Goal: Transaction & Acquisition: Obtain resource

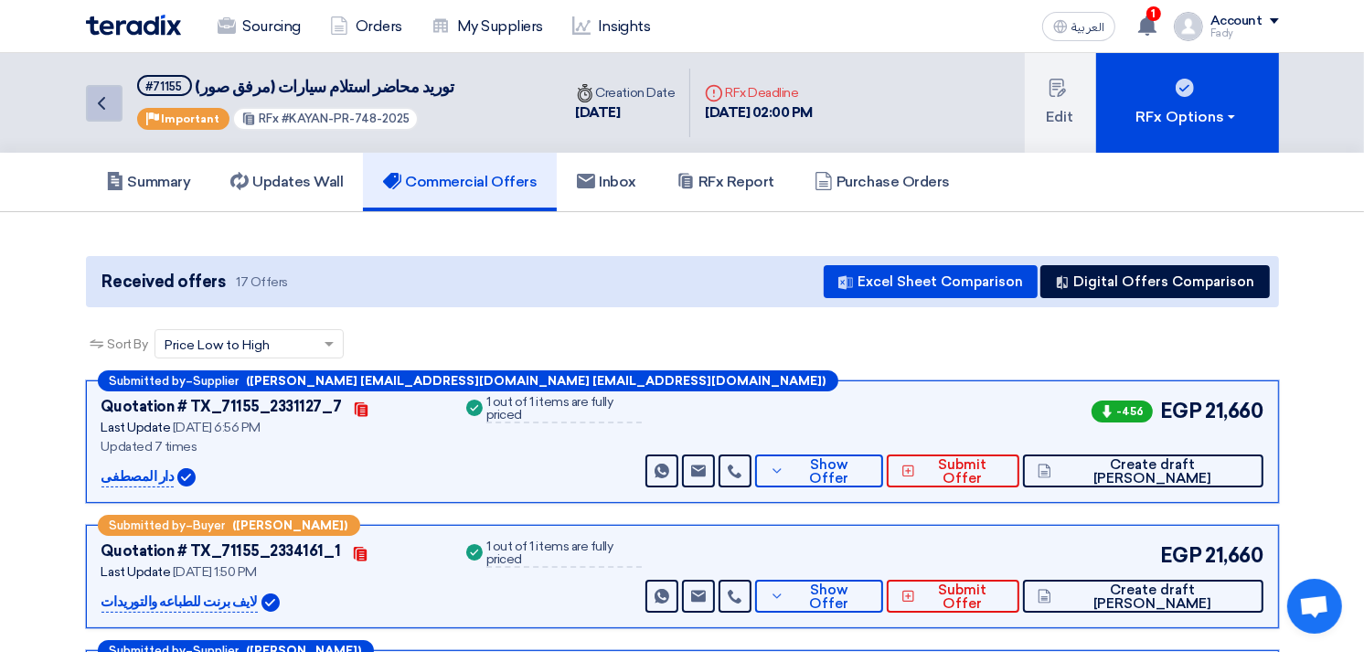
click at [96, 110] on icon "Back" at bounding box center [102, 103] width 22 height 22
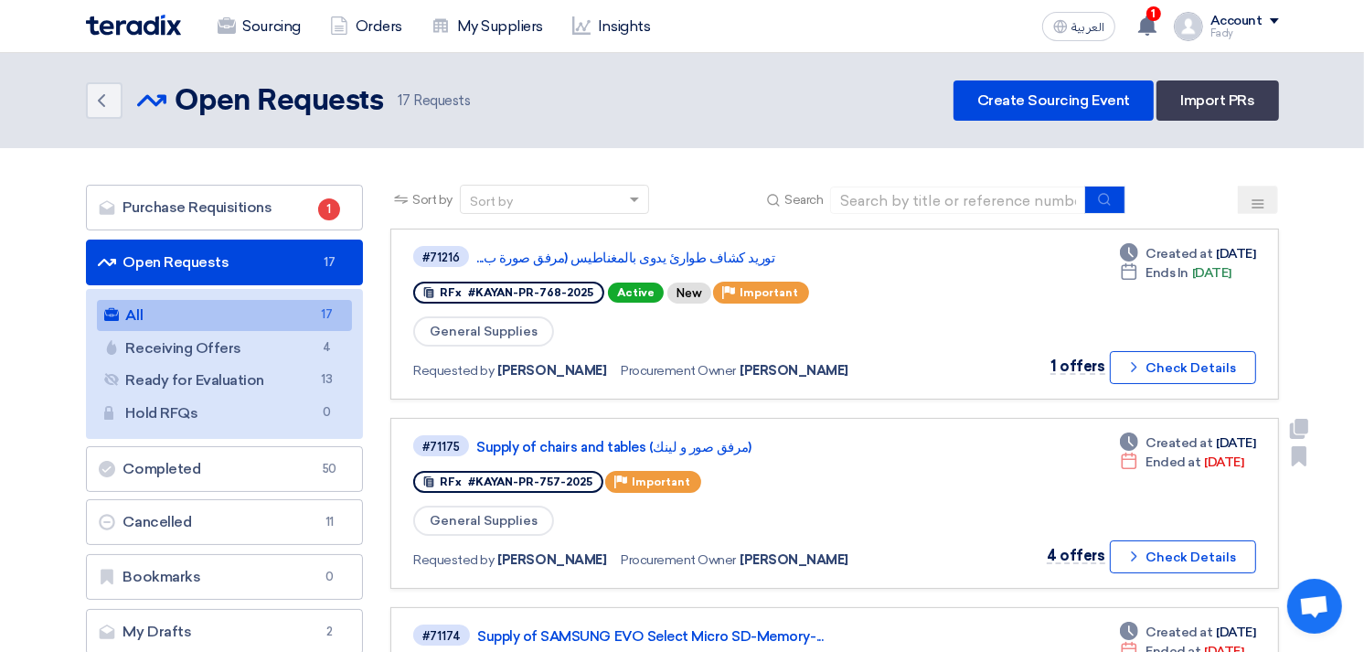
scroll to position [203, 0]
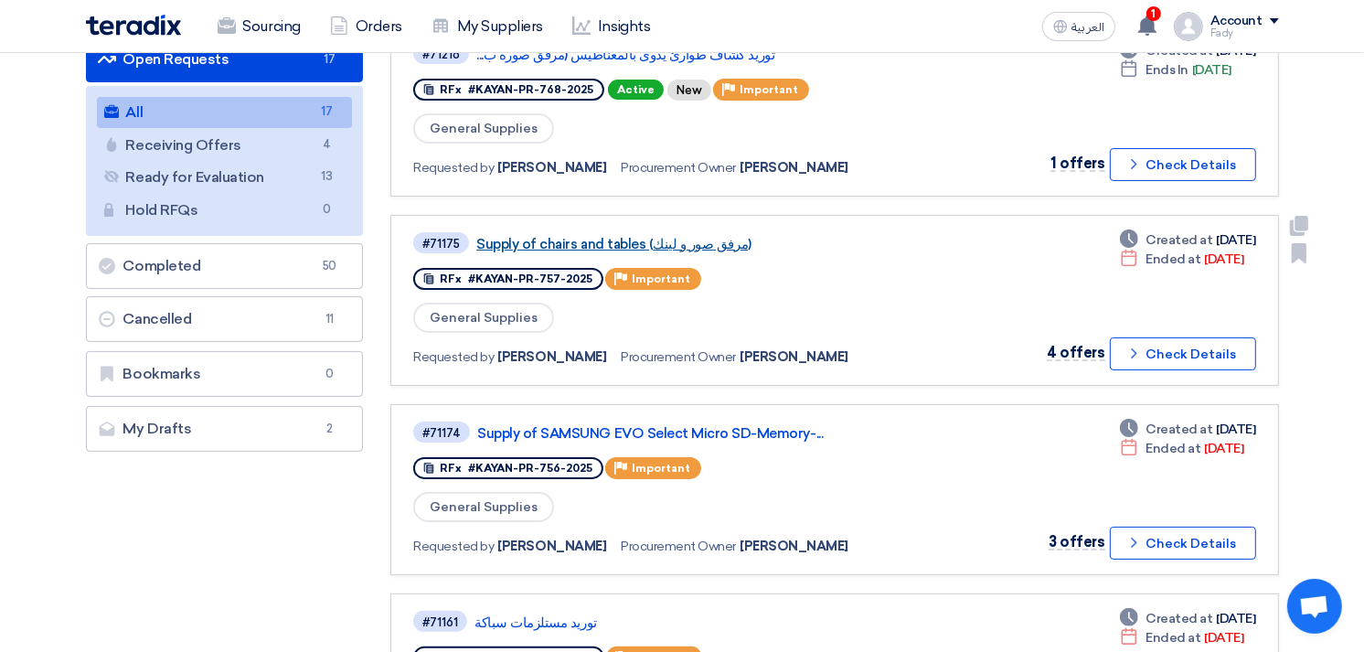
click at [588, 236] on link "Supply of chairs and tables (مرفق صور و لينك)" at bounding box center [704, 244] width 457 height 16
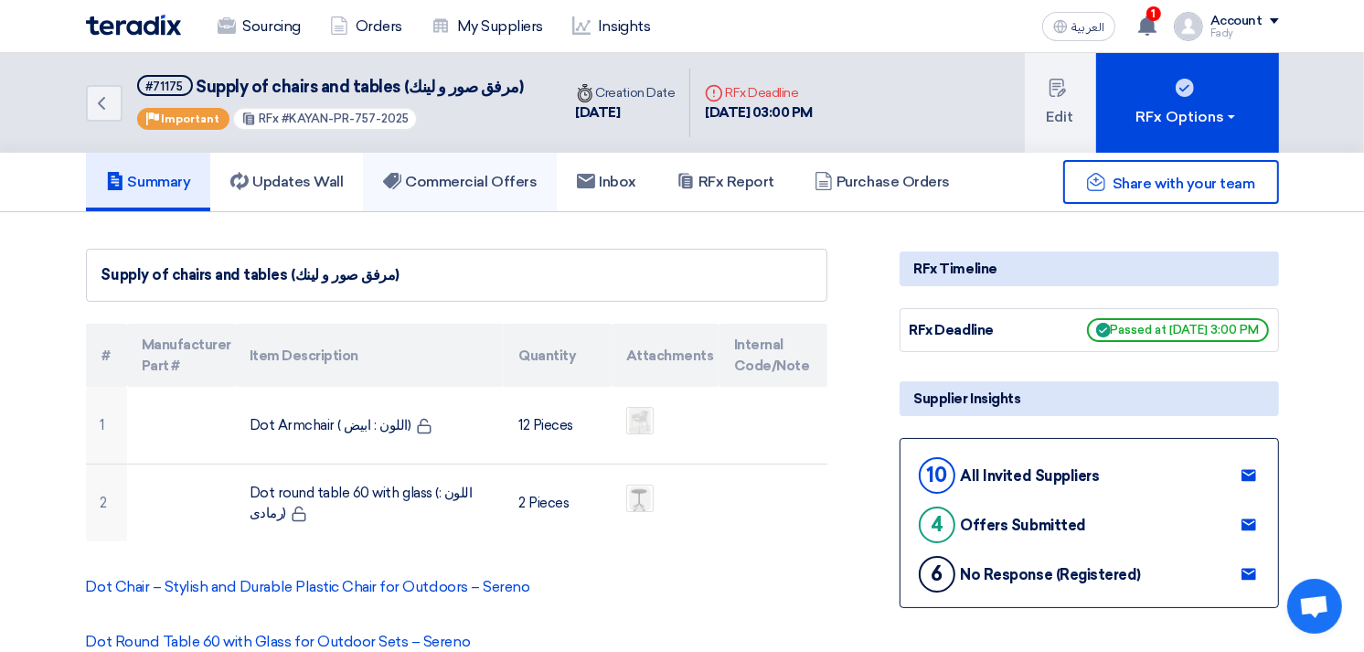
click at [461, 183] on h5 "Commercial Offers" at bounding box center [460, 182] width 154 height 18
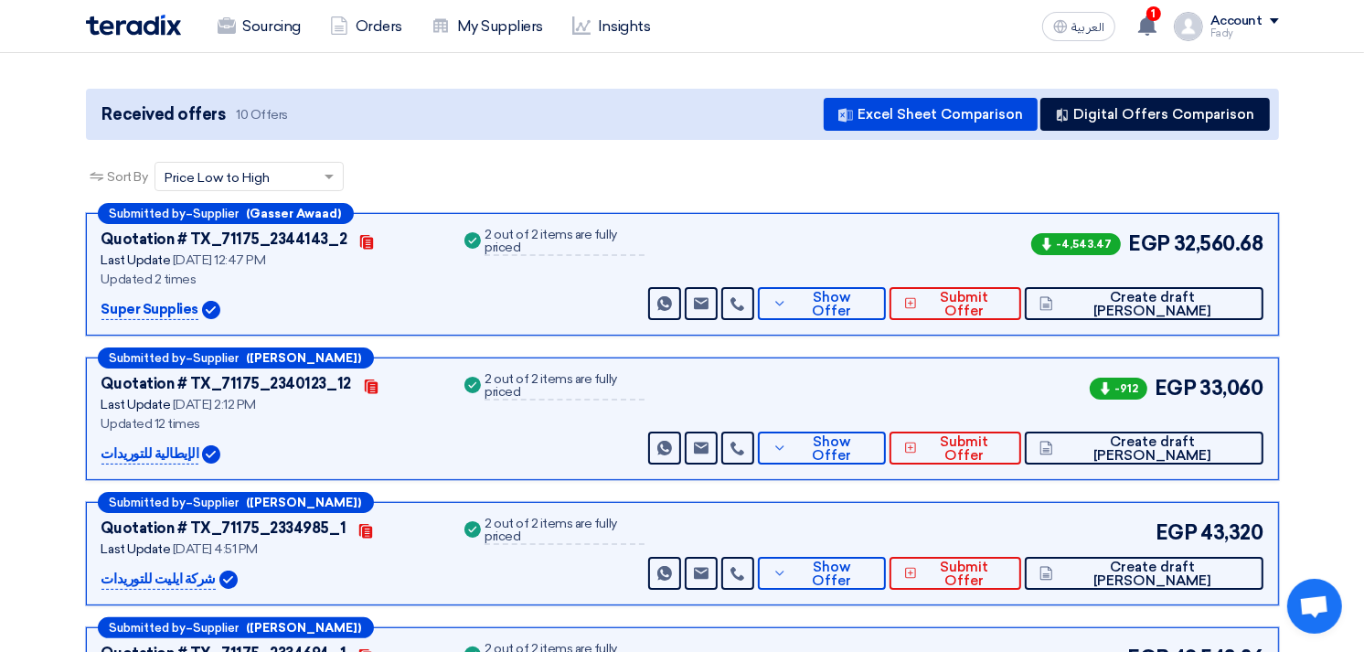
scroll to position [203, 0]
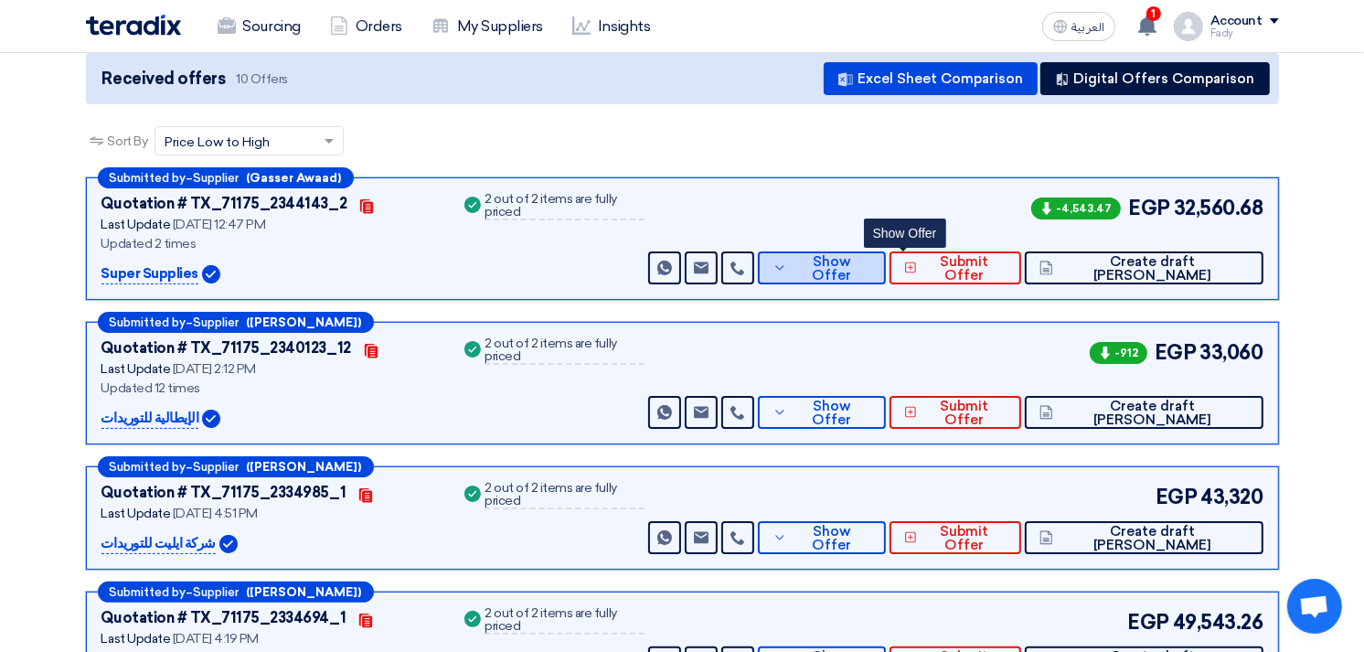
click at [872, 262] on span "Show Offer" at bounding box center [832, 268] width 80 height 27
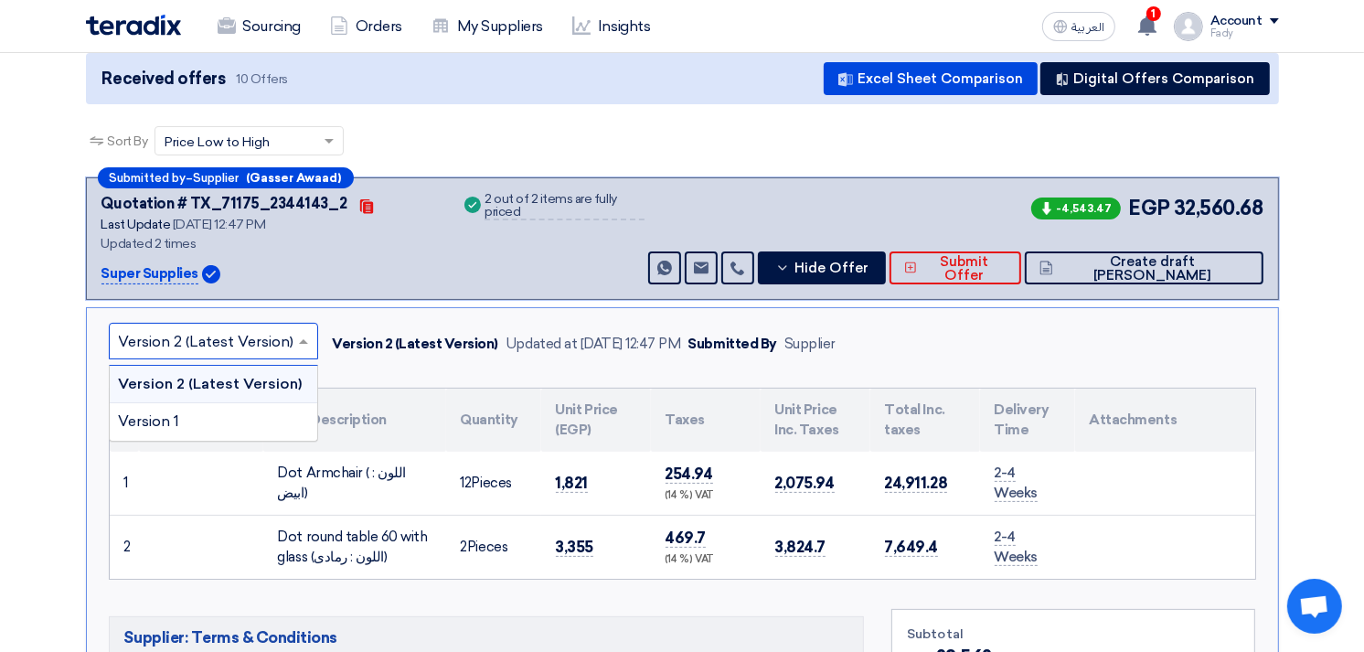
click at [294, 332] on span at bounding box center [305, 341] width 23 height 22
click at [223, 422] on div "Version 1" at bounding box center [214, 421] width 208 height 37
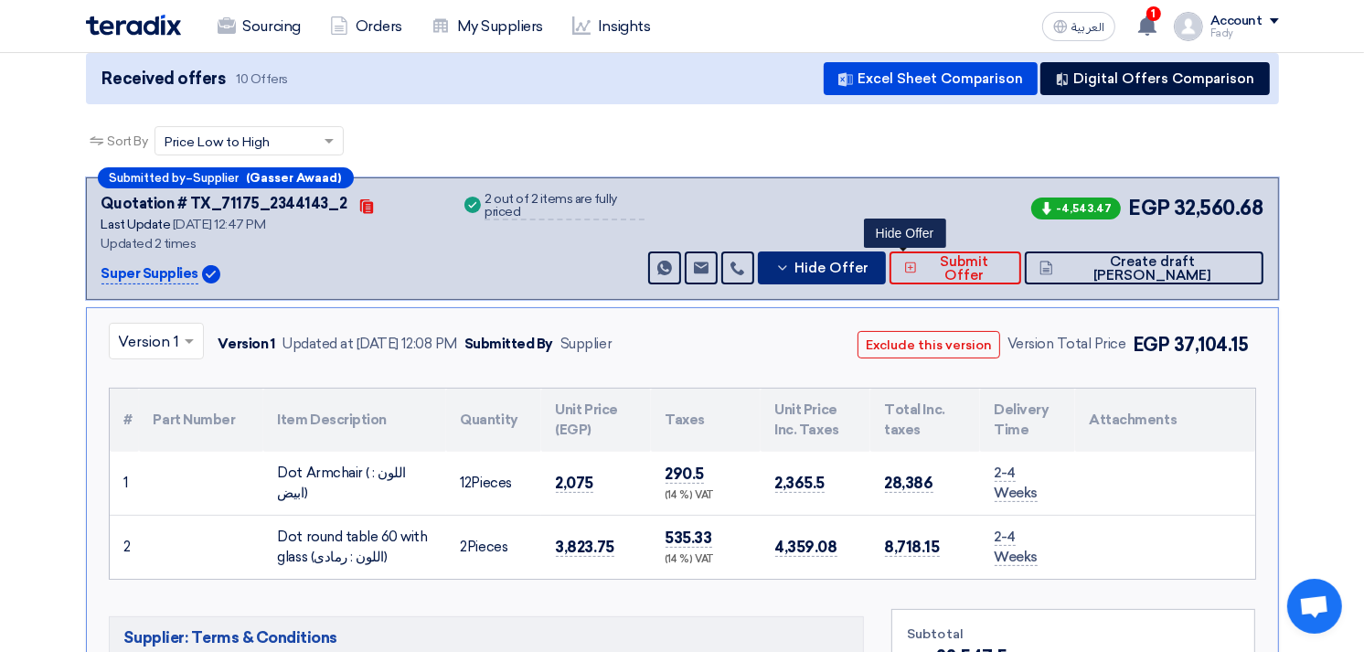
click at [869, 265] on span "Hide Offer" at bounding box center [832, 269] width 74 height 14
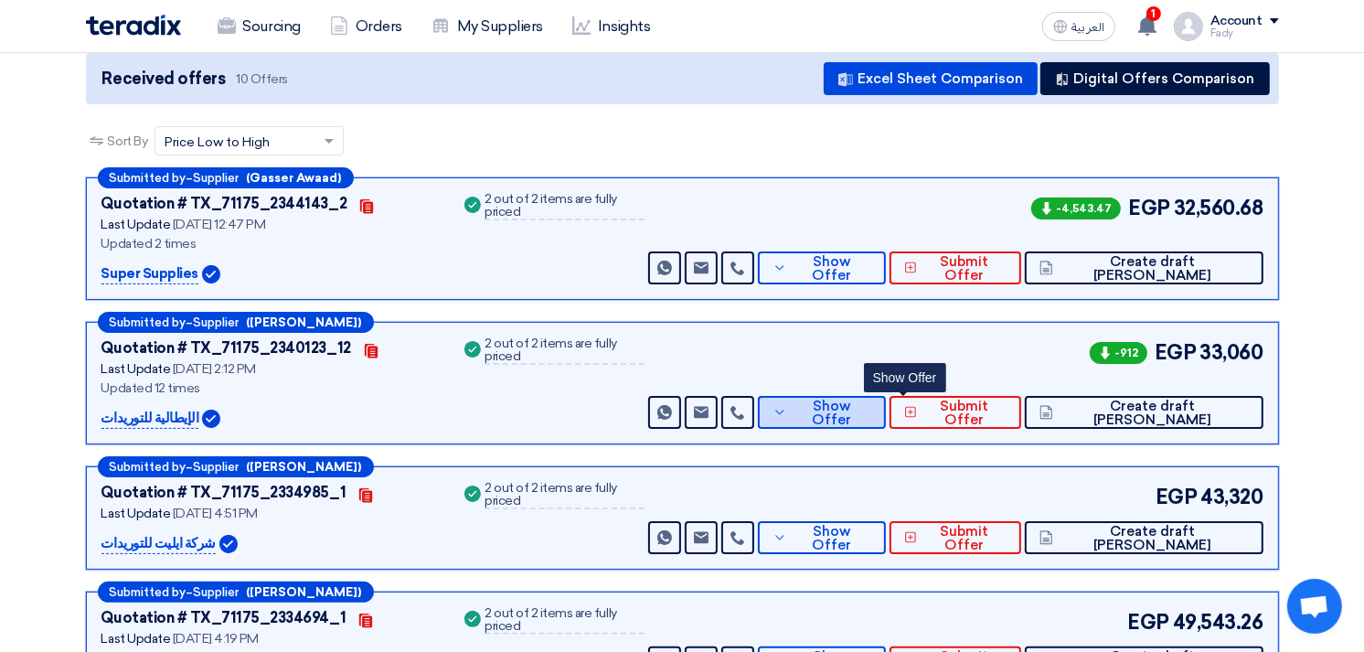
click at [872, 412] on span "Show Offer" at bounding box center [832, 413] width 80 height 27
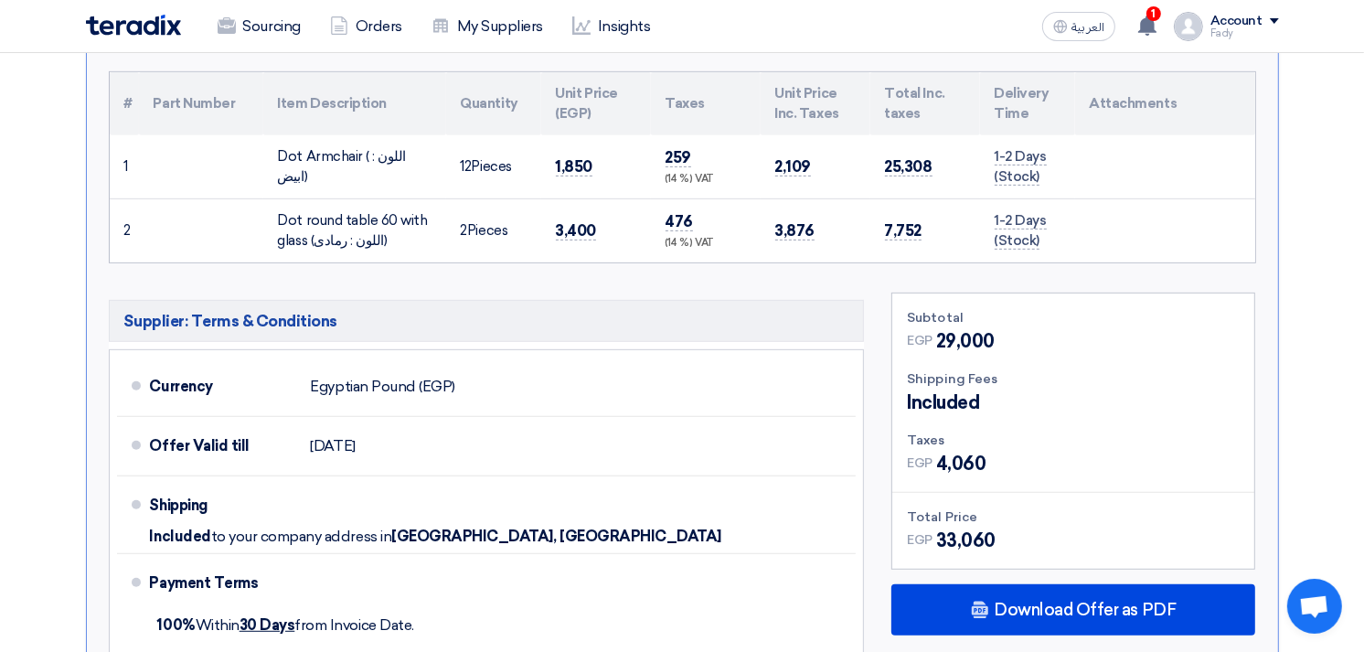
scroll to position [508, 0]
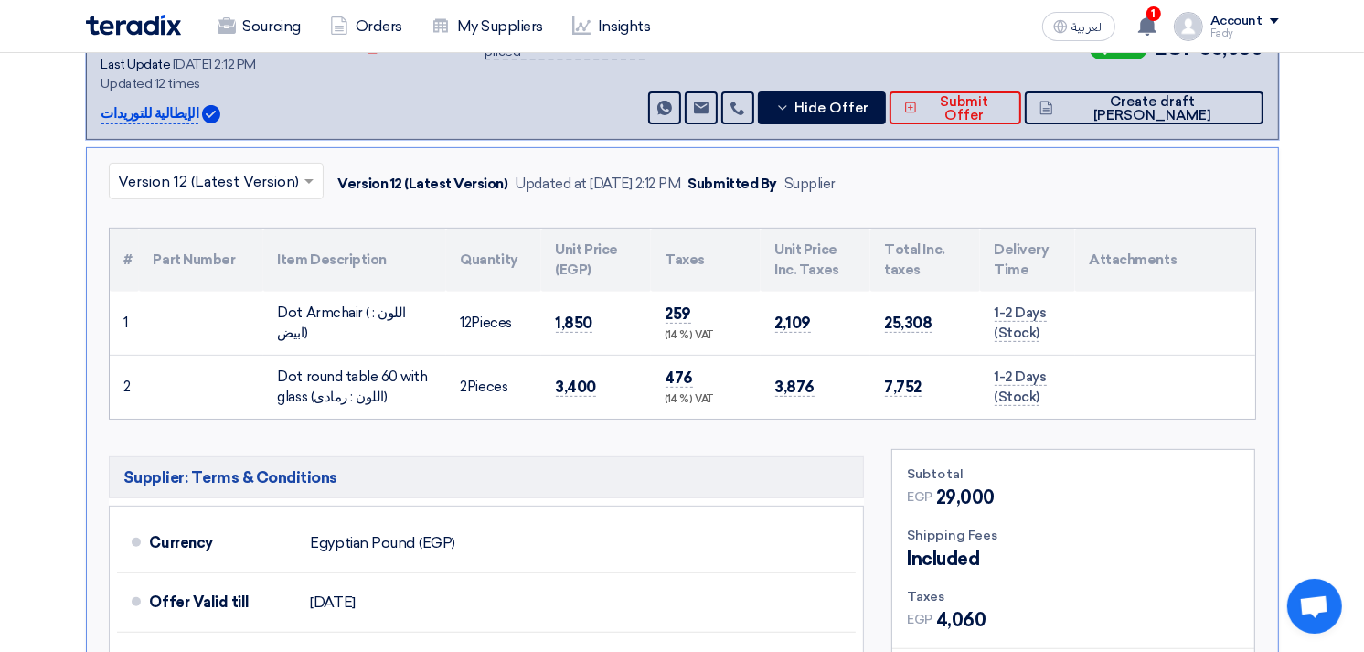
click at [289, 177] on input "text" at bounding box center [207, 183] width 177 height 30
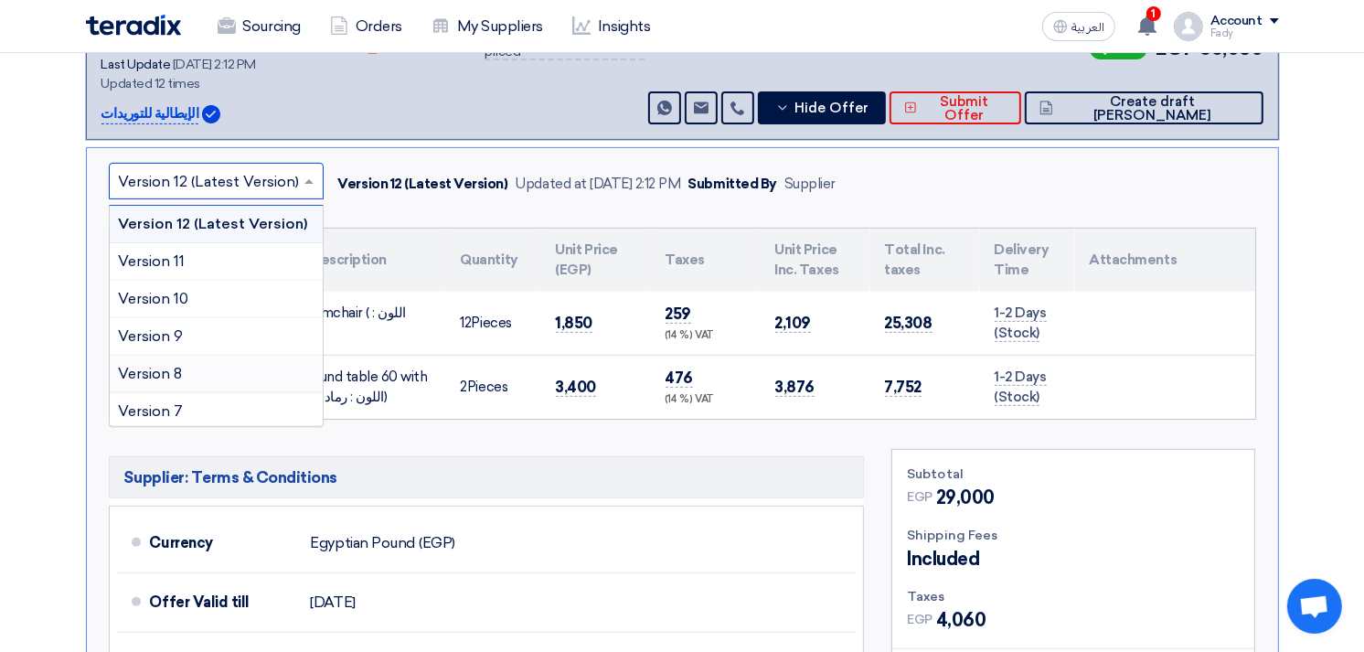
scroll to position [230, 0]
click at [198, 398] on div "Version 1" at bounding box center [216, 407] width 213 height 37
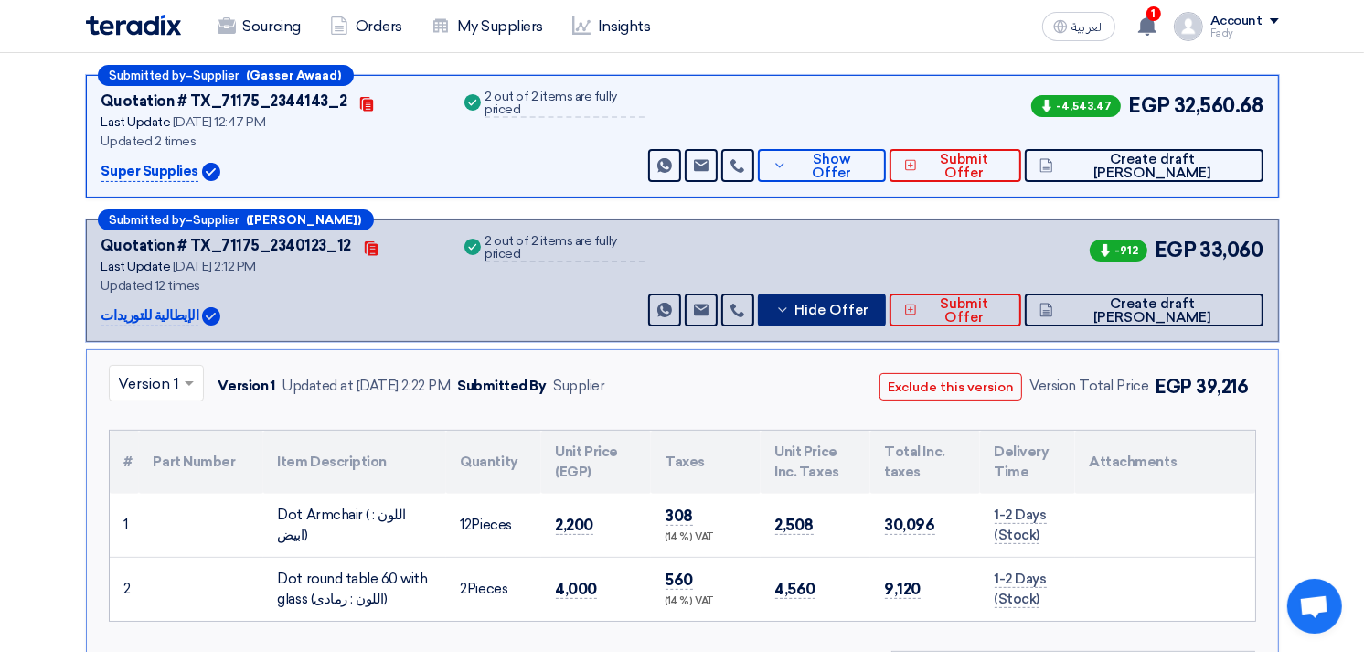
scroll to position [305, 0]
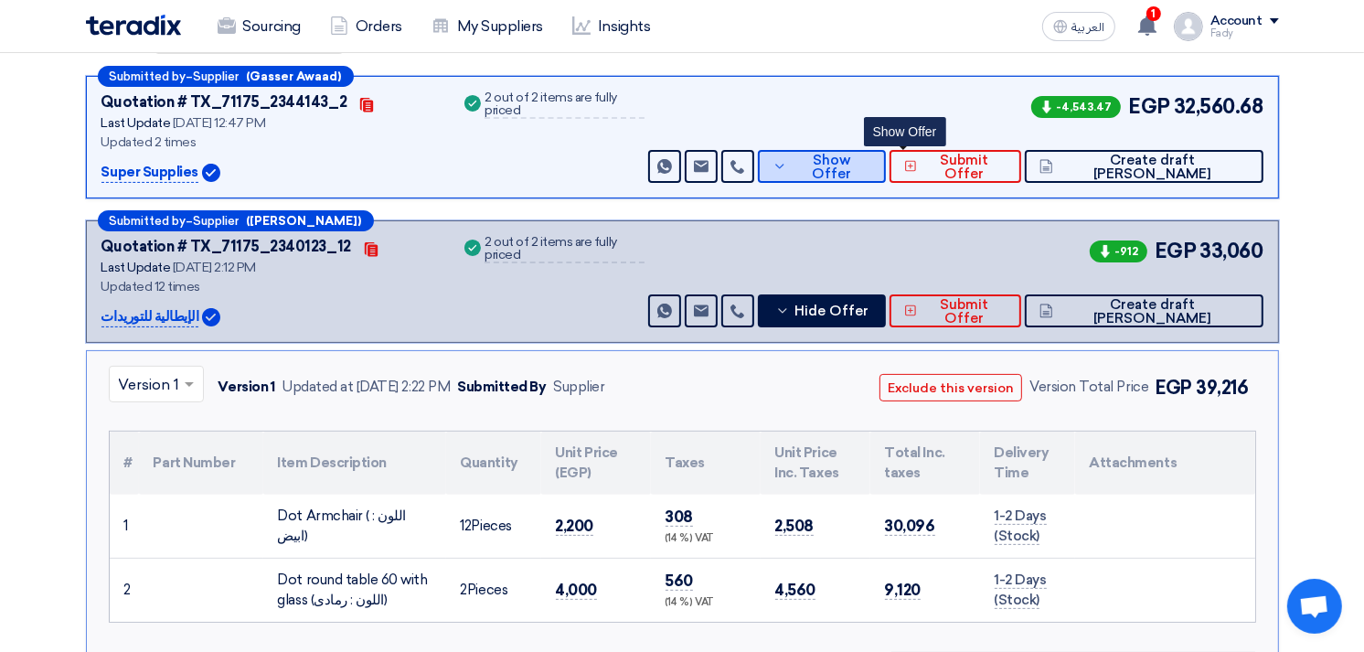
click at [885, 154] on button "Show Offer" at bounding box center [821, 166] width 127 height 33
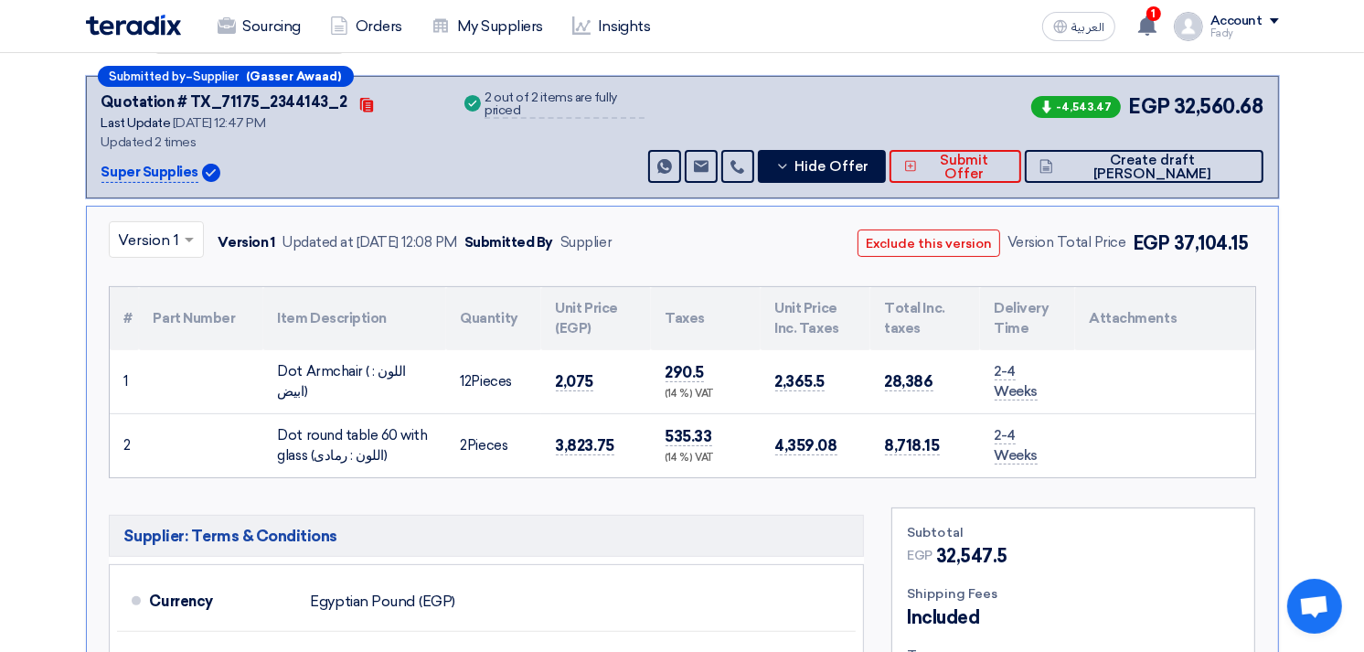
click at [166, 232] on input "text" at bounding box center [147, 242] width 57 height 30
click at [174, 305] on div "Version 1" at bounding box center [156, 320] width 93 height 37
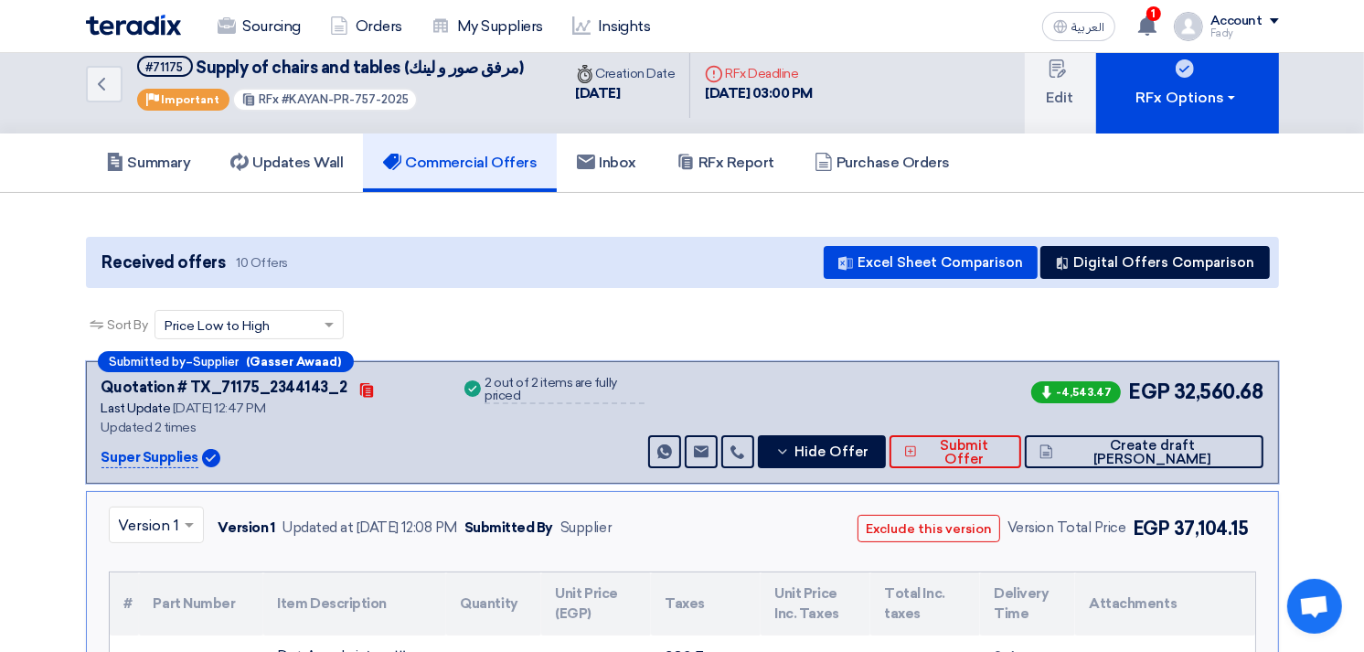
scroll to position [0, 0]
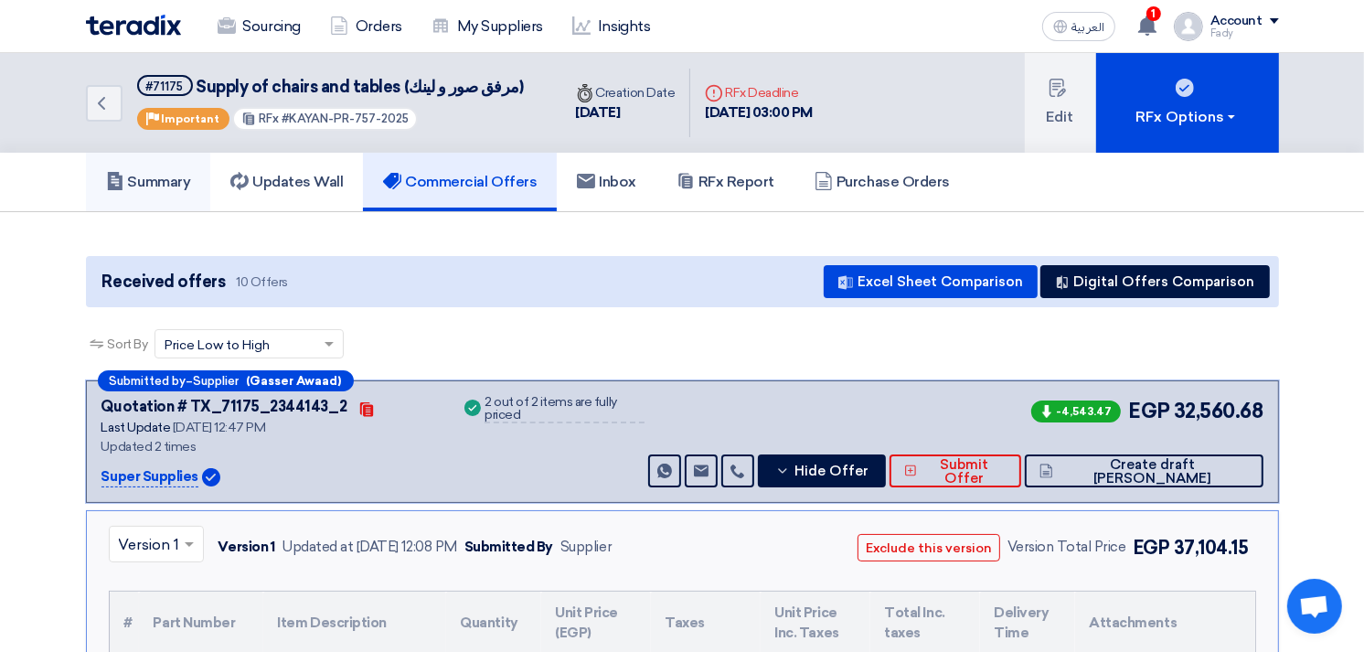
click at [161, 173] on h5 "Summary" at bounding box center [148, 182] width 85 height 18
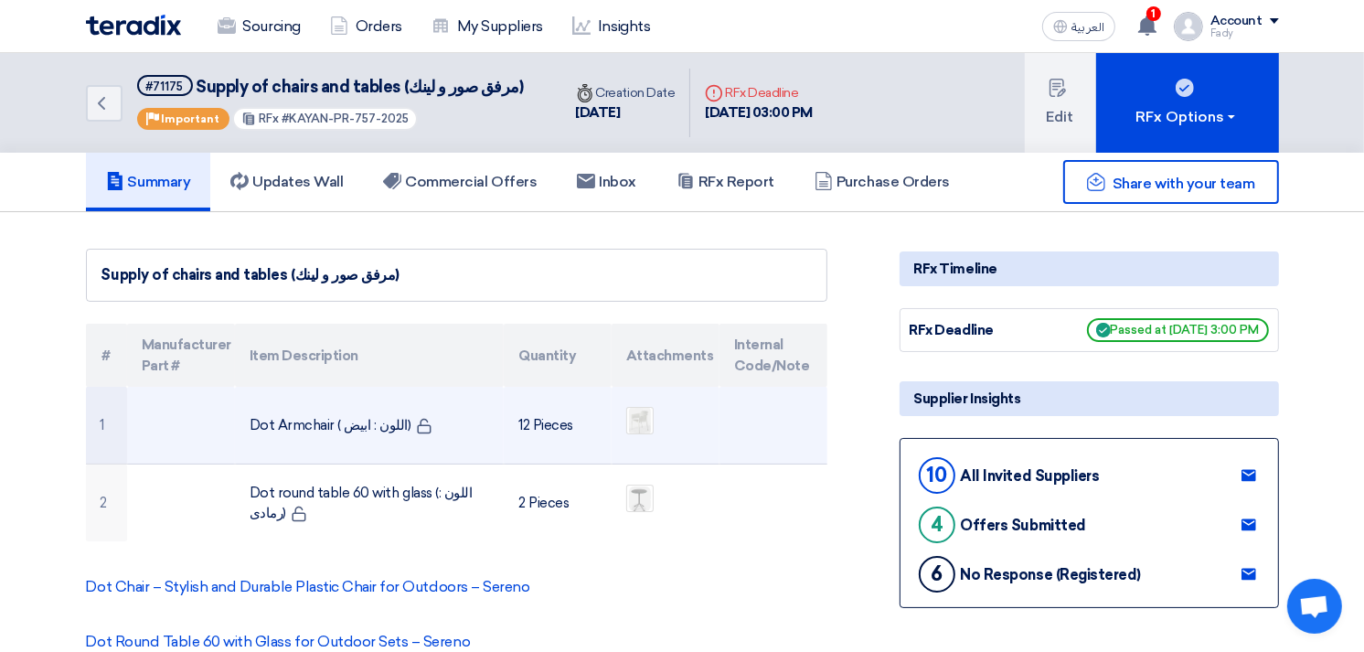
click at [291, 418] on td "Dot Armchair ( اللون : ابيض)" at bounding box center [369, 426] width 269 height 78
click at [293, 419] on td "Dot Armchair ( اللون : ابيض)" at bounding box center [369, 426] width 269 height 78
copy tr "Dot Armchair ( اللون : ابيض)"
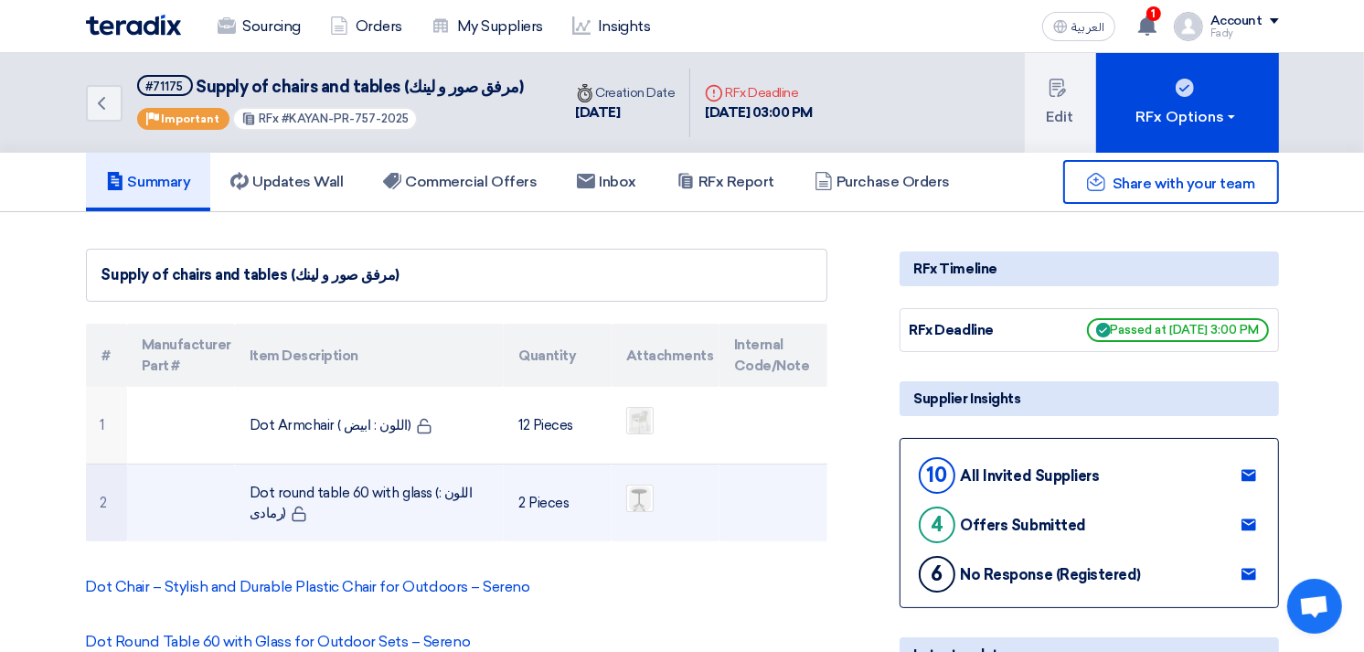
click at [372, 494] on td "Dot round table 60 with glass (اللون : رمادى)" at bounding box center [369, 504] width 269 height 78
copy tr "Dot round table 60 with glass (اللون : رمادى)"
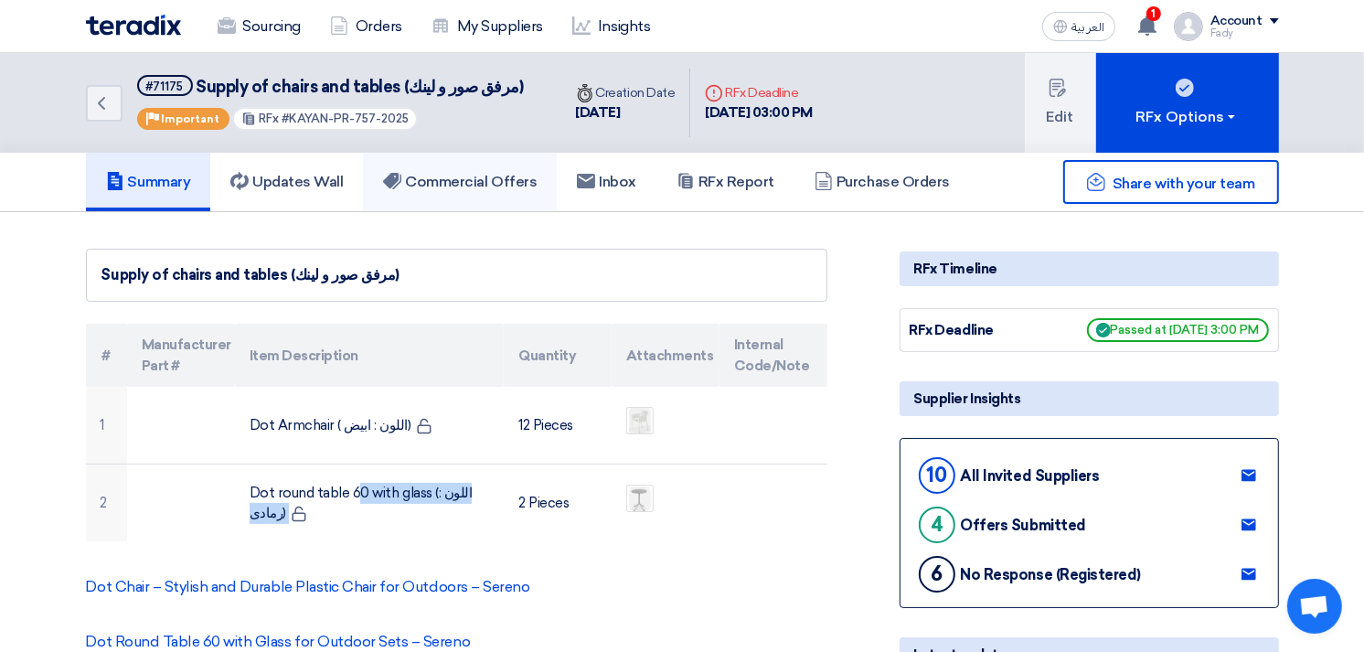
click at [500, 167] on link "Commercial Offers" at bounding box center [460, 182] width 194 height 59
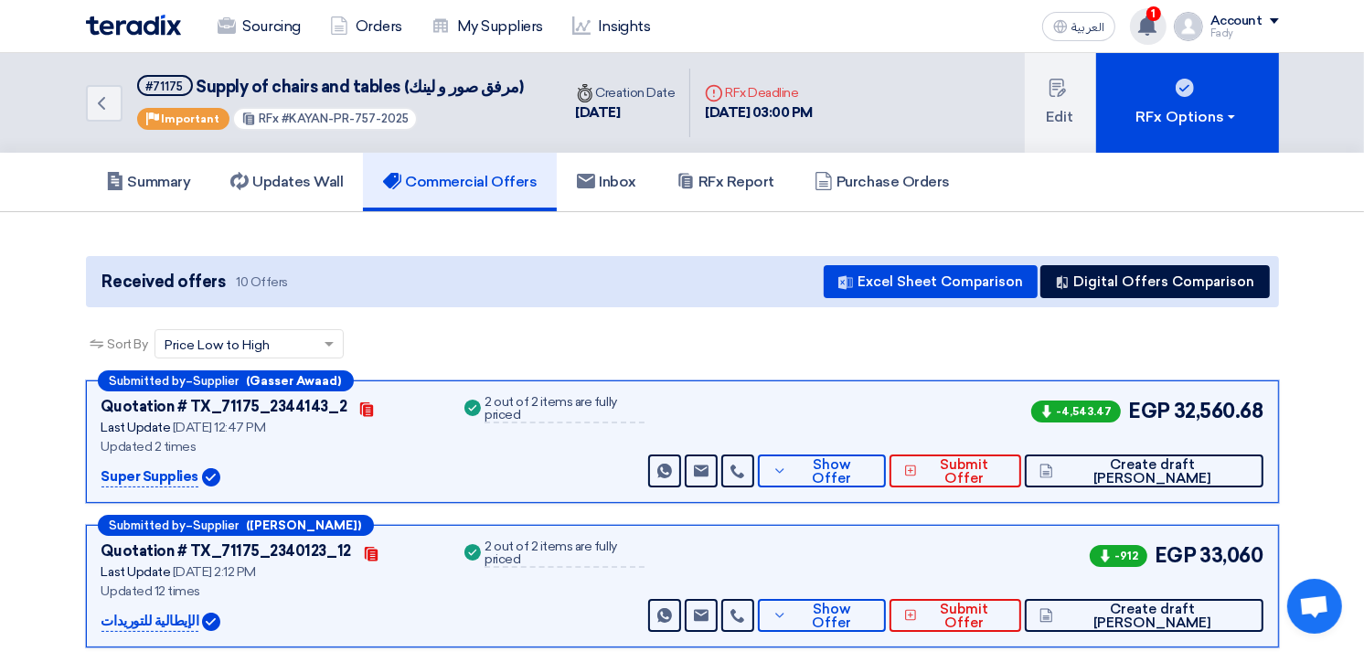
click at [1152, 23] on use at bounding box center [1148, 26] width 18 height 20
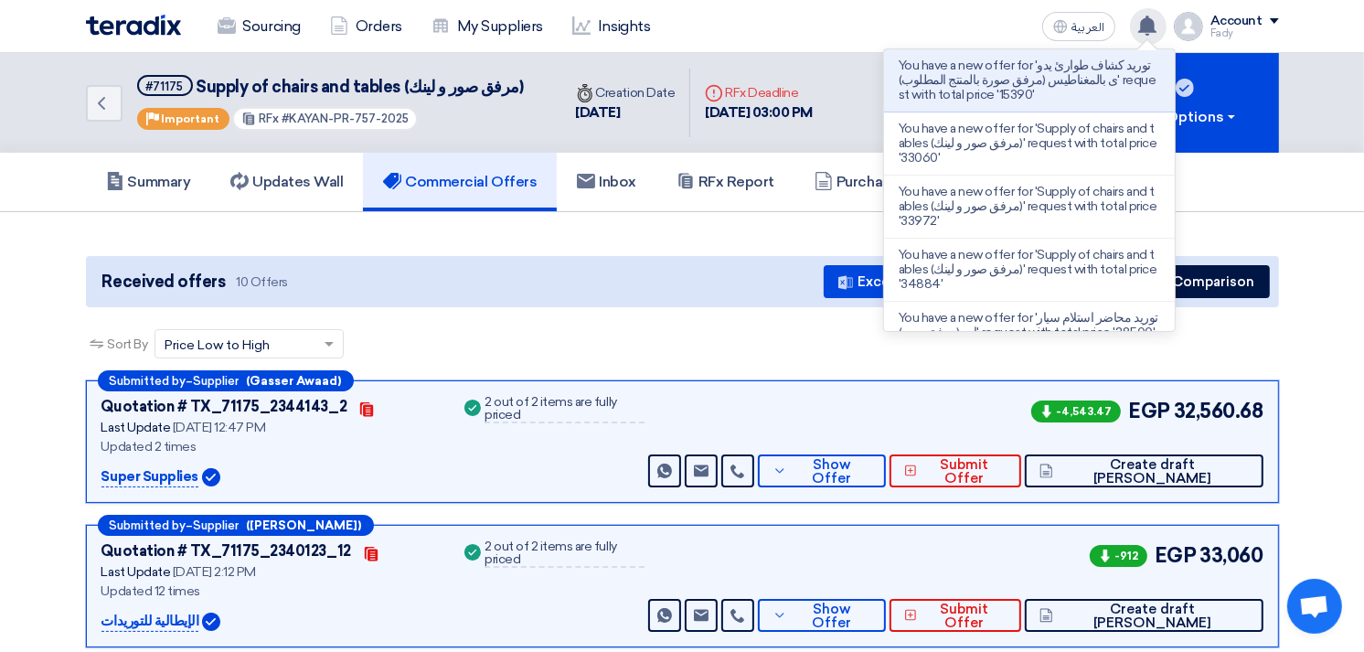
click at [1152, 23] on use at bounding box center [1148, 26] width 18 height 20
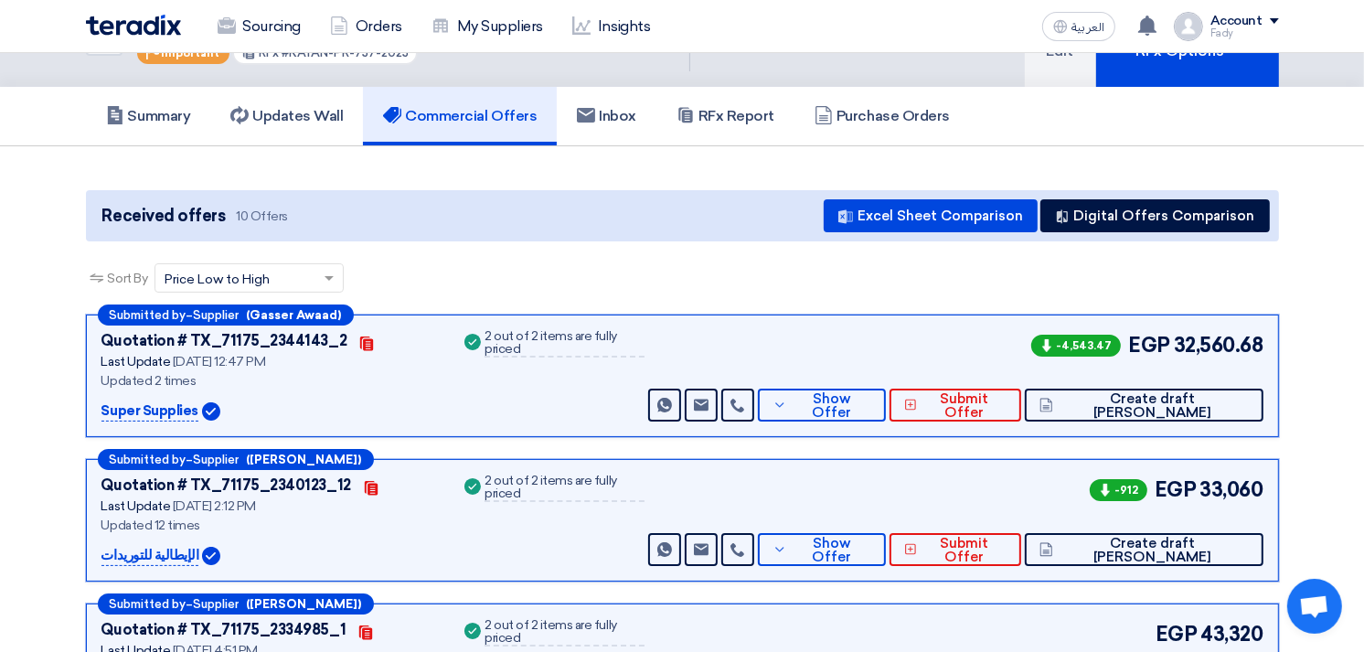
scroll to position [102, 0]
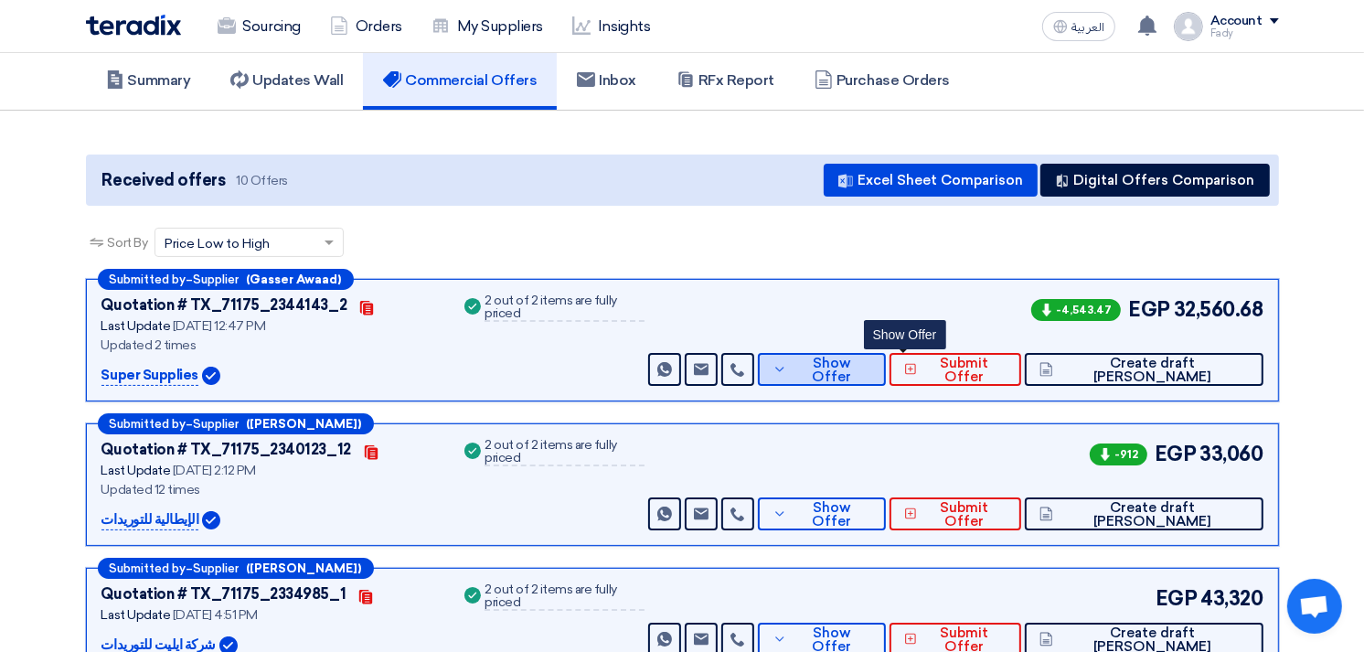
click at [872, 360] on span "Show Offer" at bounding box center [832, 370] width 80 height 27
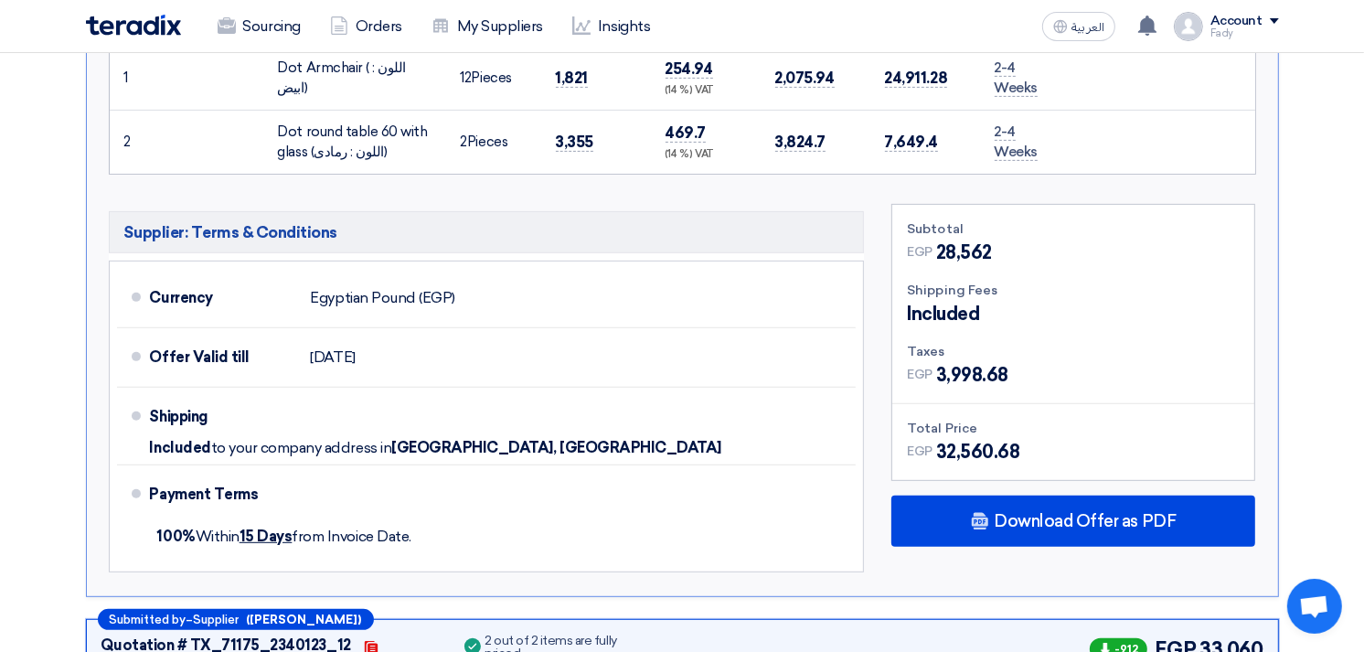
scroll to position [609, 0]
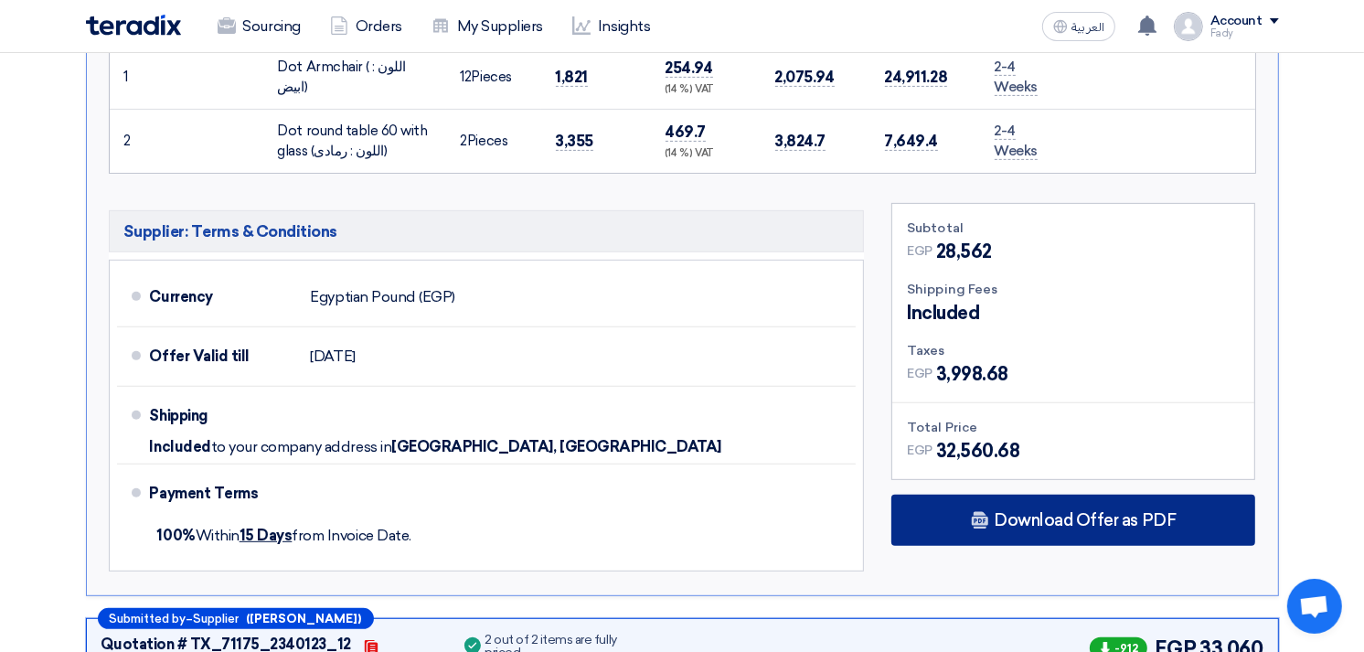
click at [999, 522] on span "Download Offer as PDF" at bounding box center [1085, 520] width 182 height 16
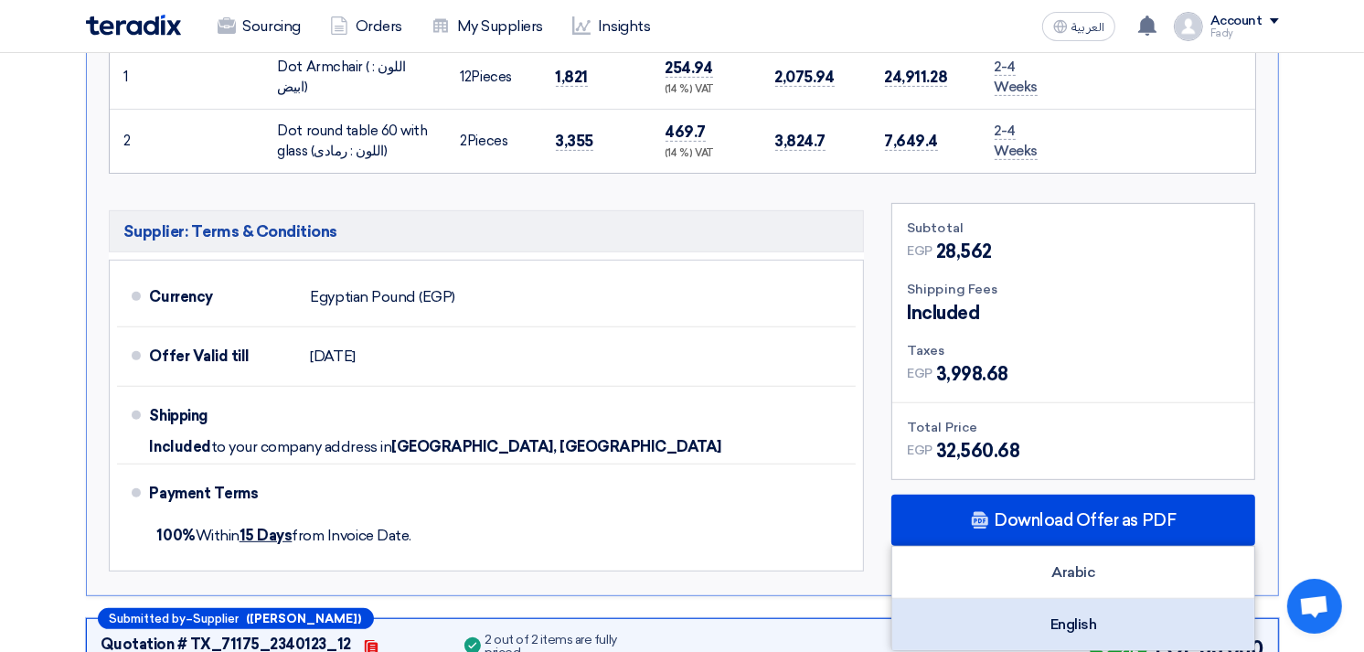
click at [1045, 620] on div "English" at bounding box center [1074, 624] width 362 height 51
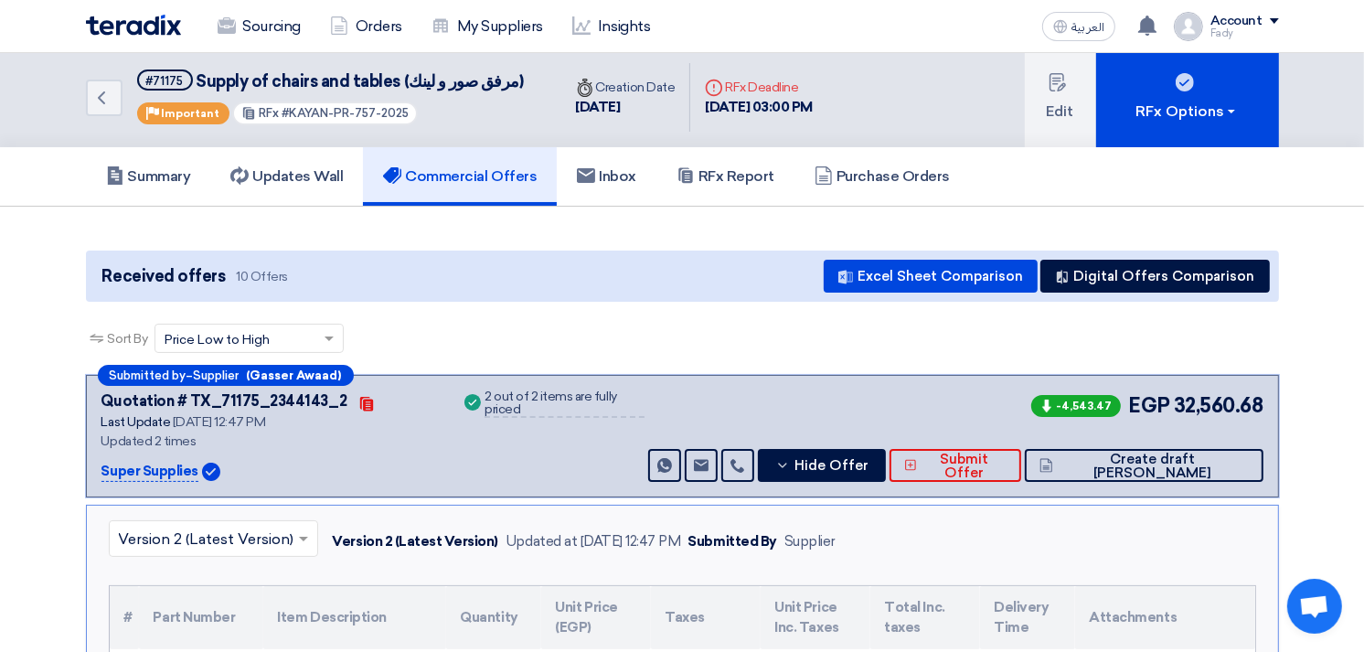
scroll to position [0, 0]
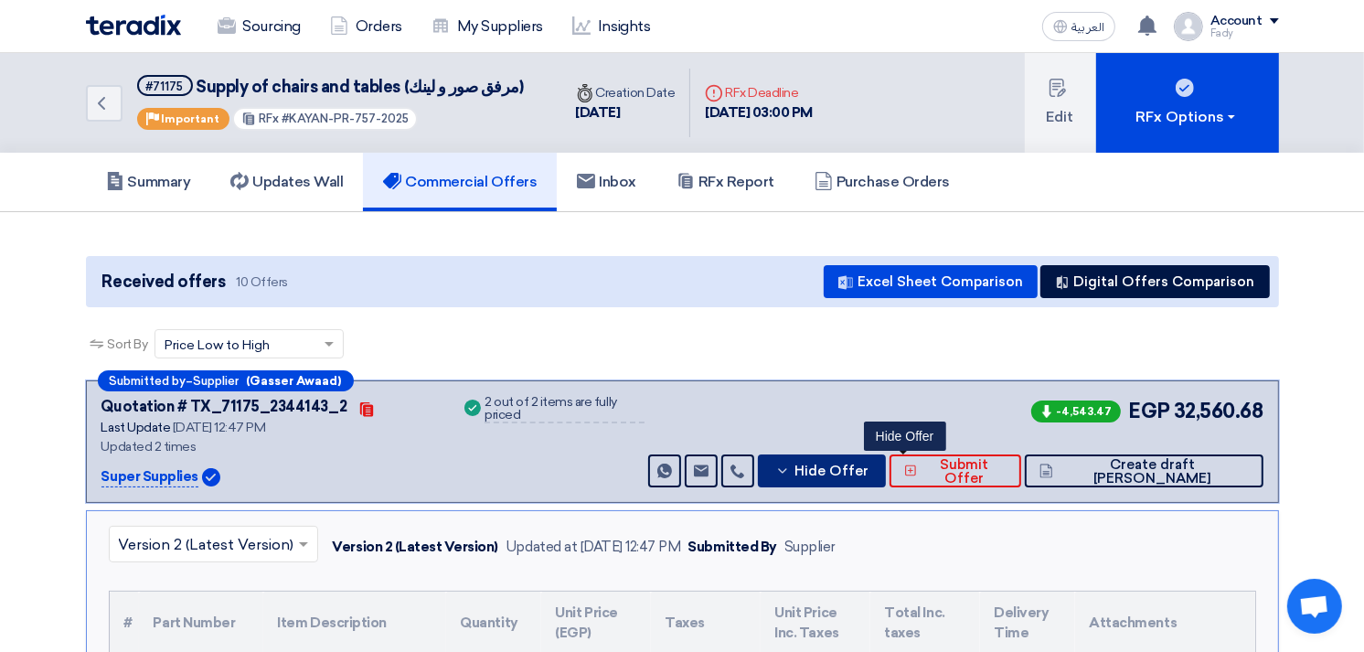
click at [869, 465] on span "Hide Offer" at bounding box center [832, 472] width 74 height 14
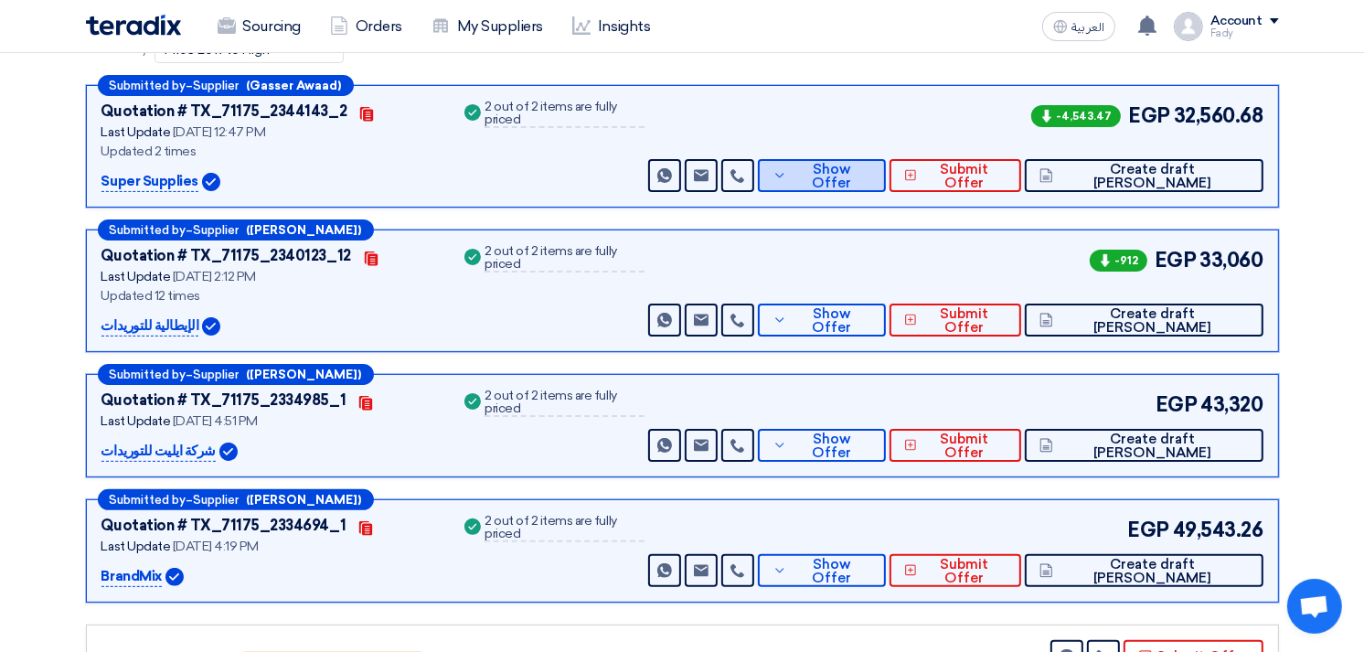
scroll to position [305, 0]
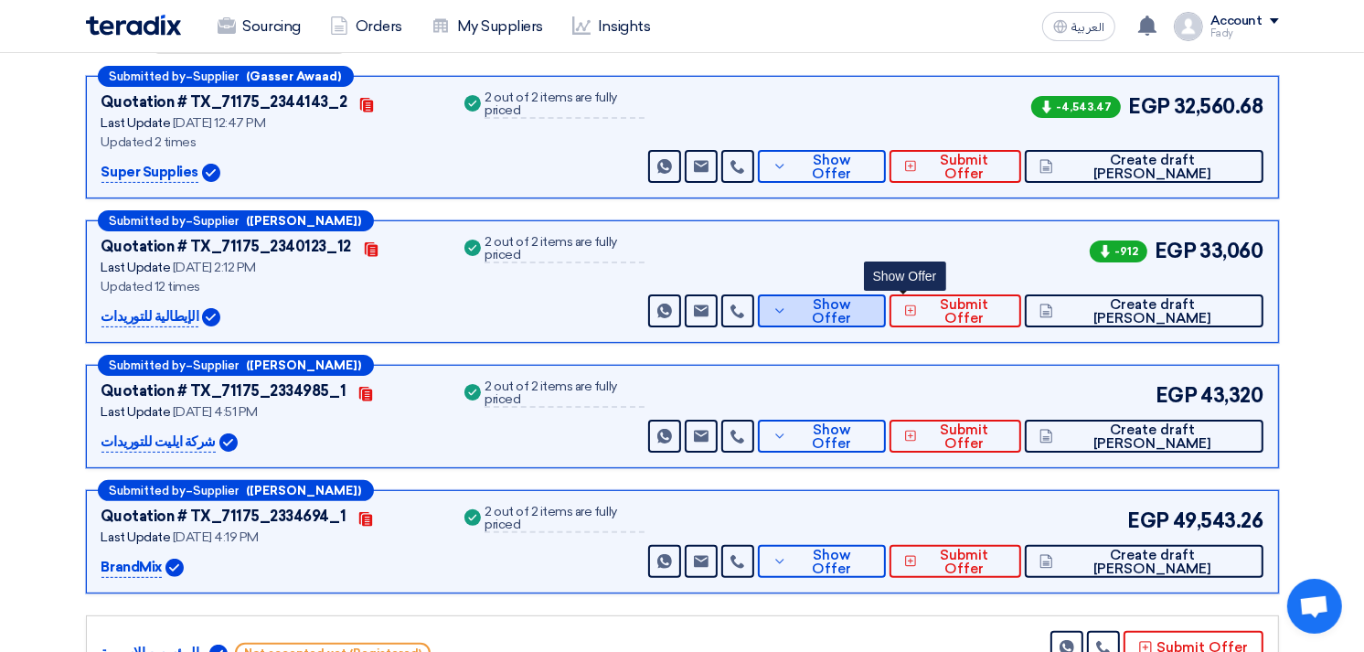
click at [872, 302] on span "Show Offer" at bounding box center [832, 311] width 80 height 27
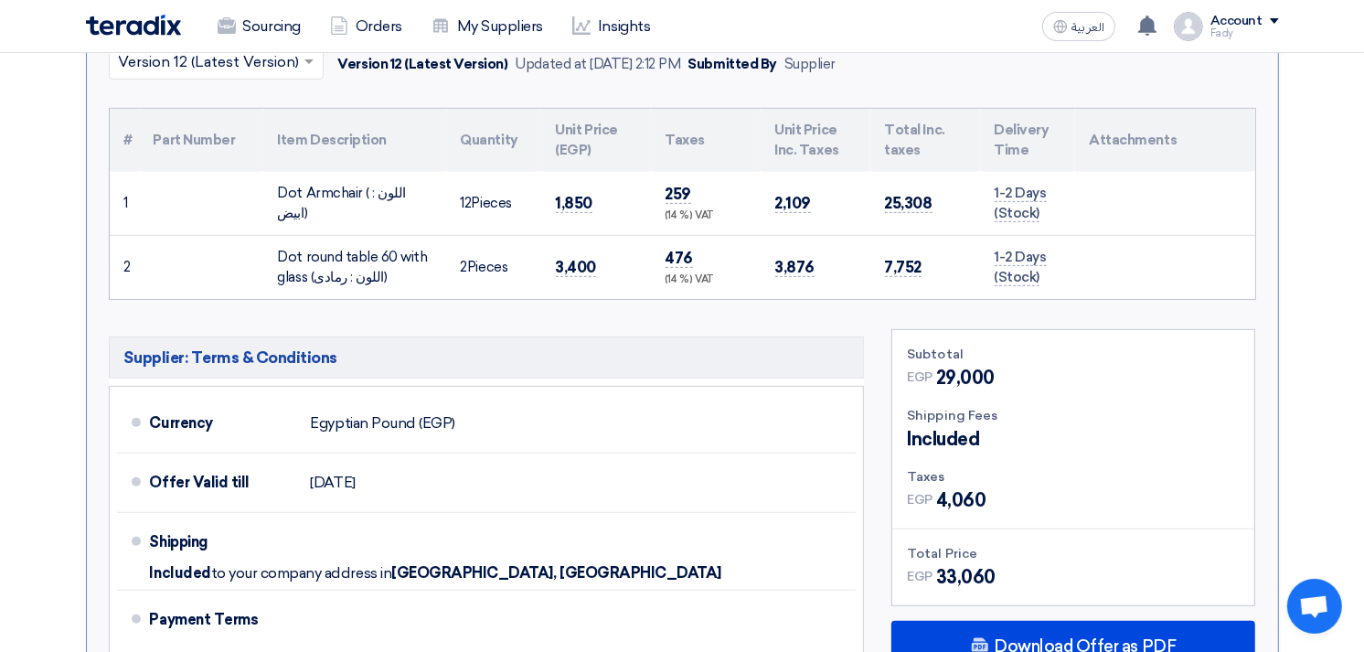
scroll to position [812, 0]
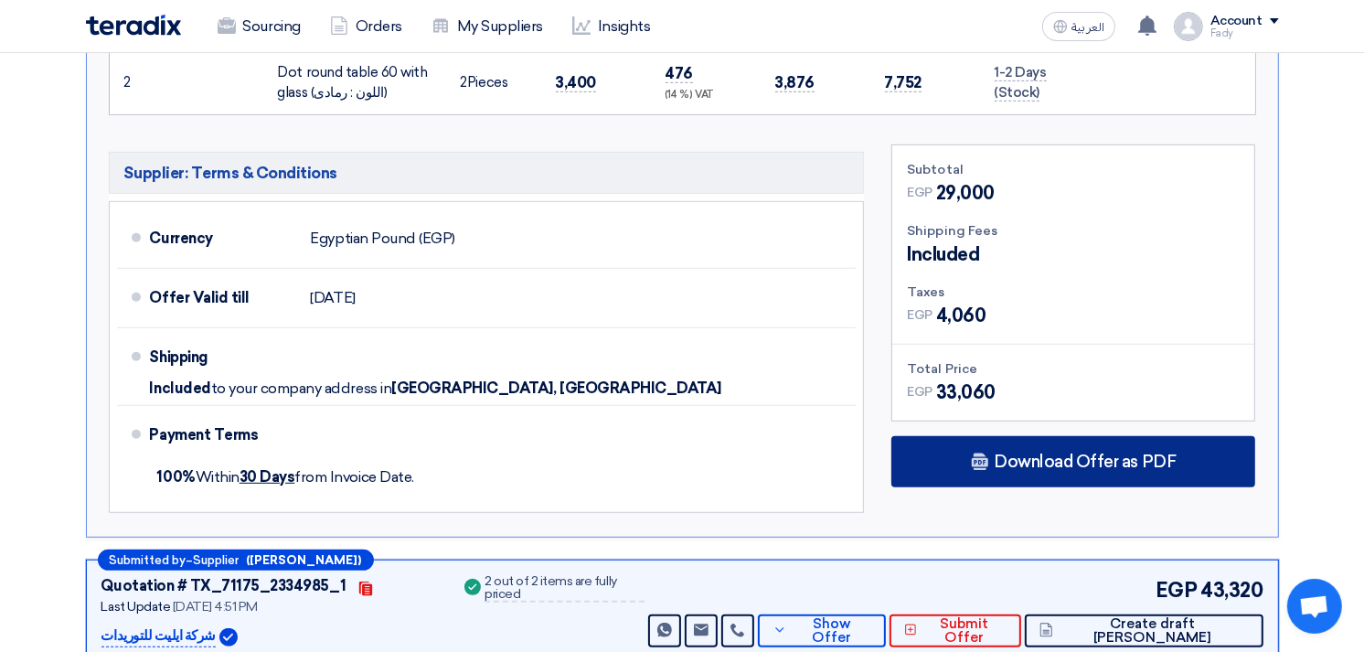
click at [1091, 473] on div "Download Offer as PDF" at bounding box center [1074, 461] width 364 height 51
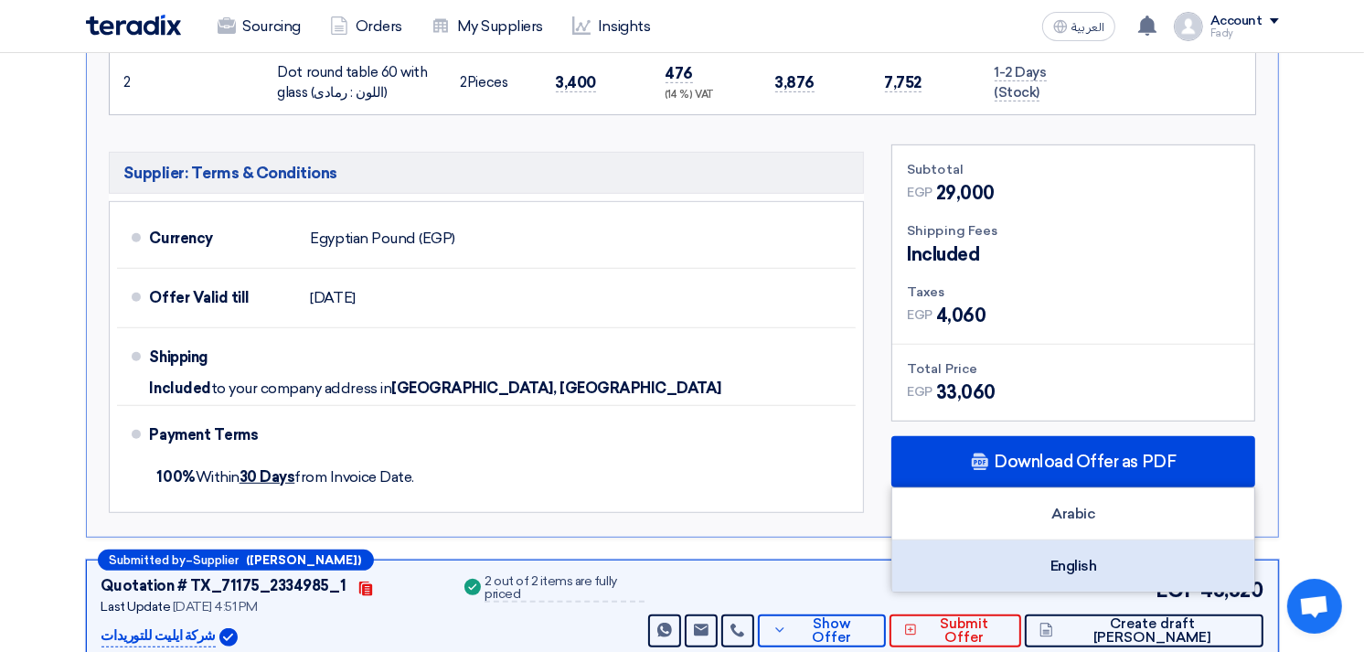
click at [1044, 553] on div "English" at bounding box center [1074, 565] width 362 height 51
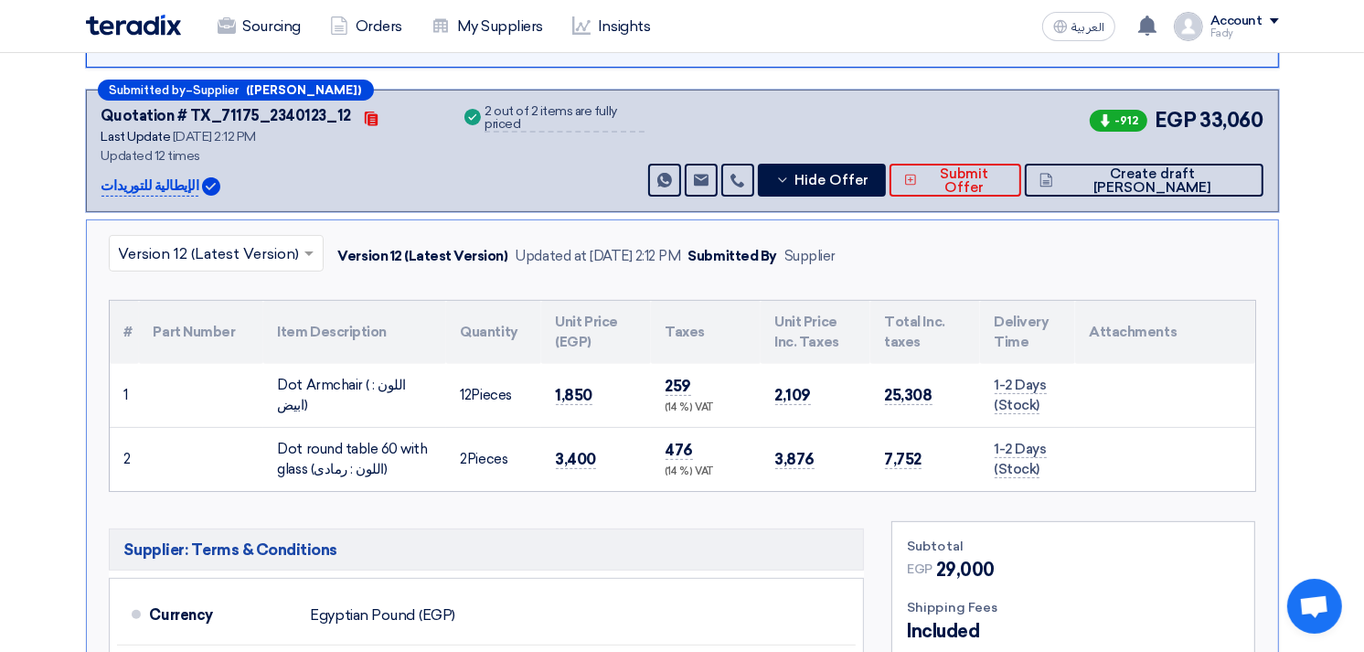
scroll to position [406, 0]
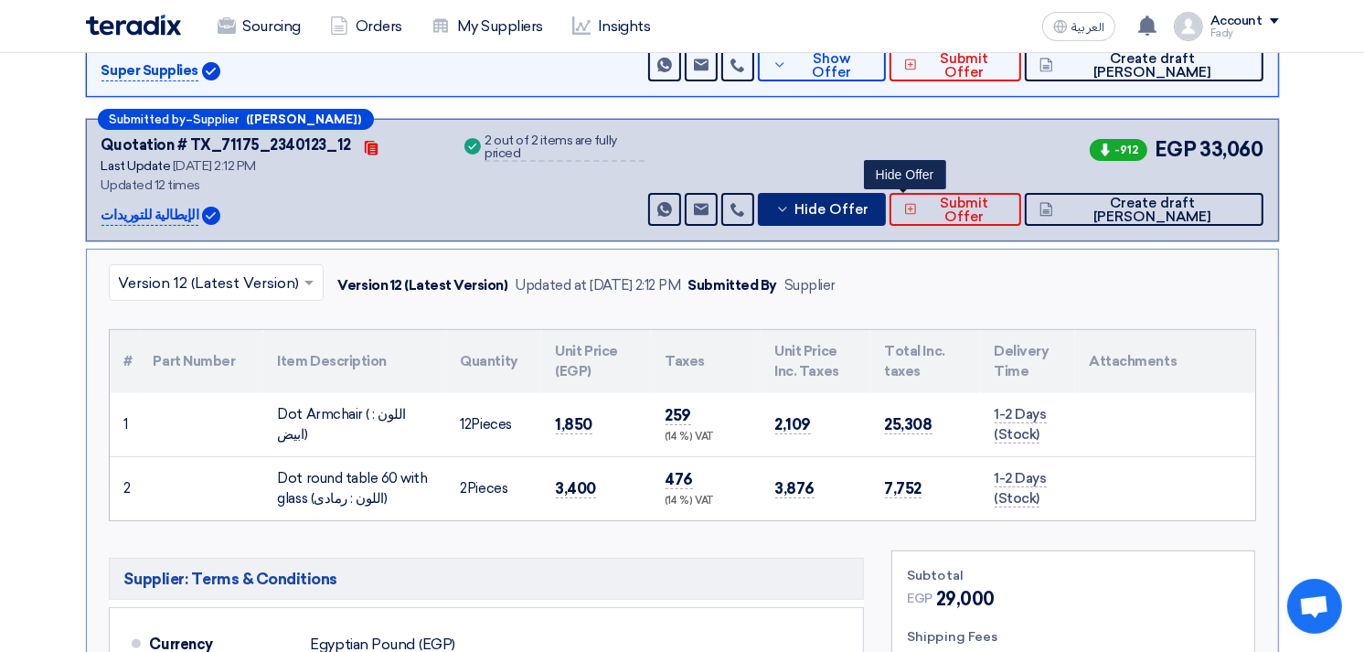
click at [869, 207] on span "Hide Offer" at bounding box center [832, 210] width 74 height 14
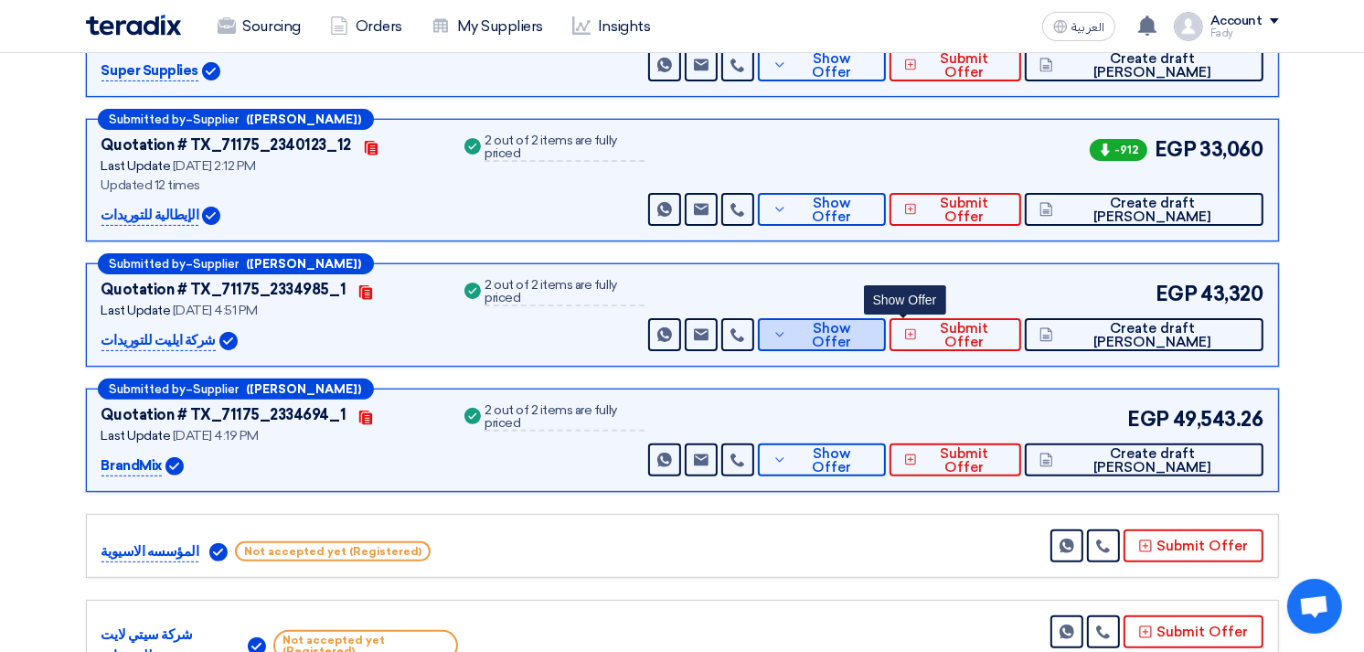
click at [872, 335] on span "Show Offer" at bounding box center [832, 335] width 80 height 27
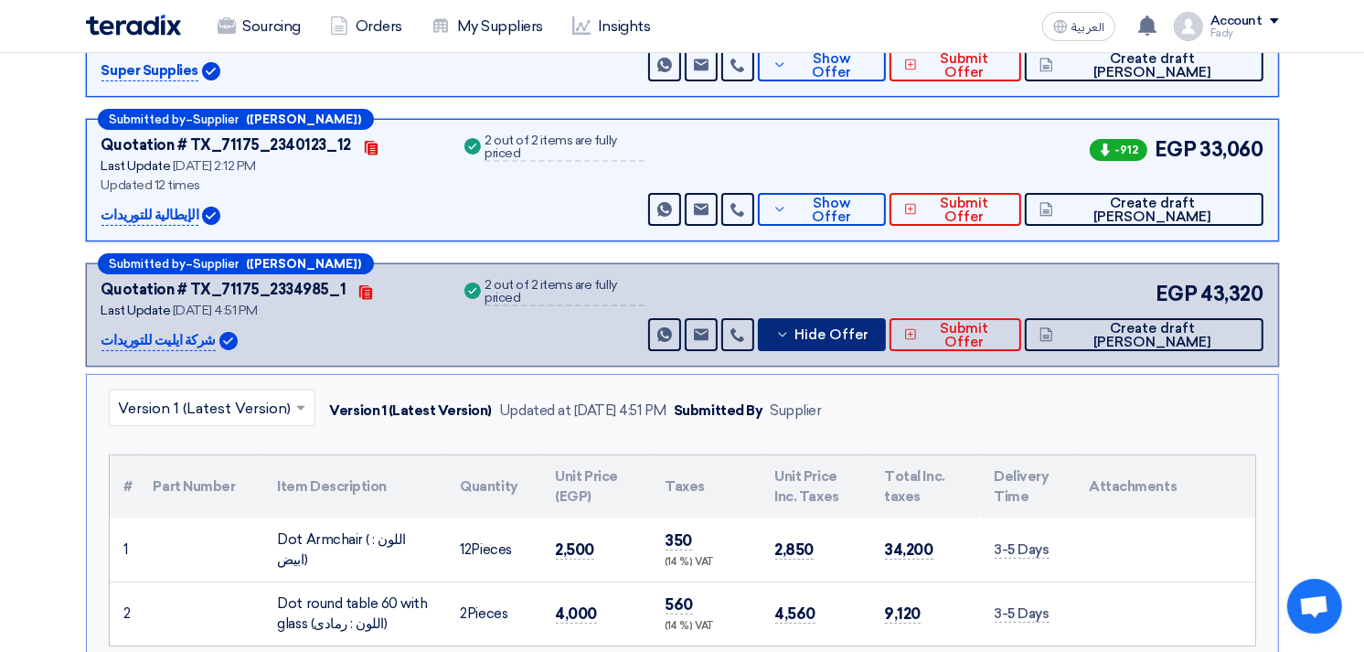
scroll to position [915, 0]
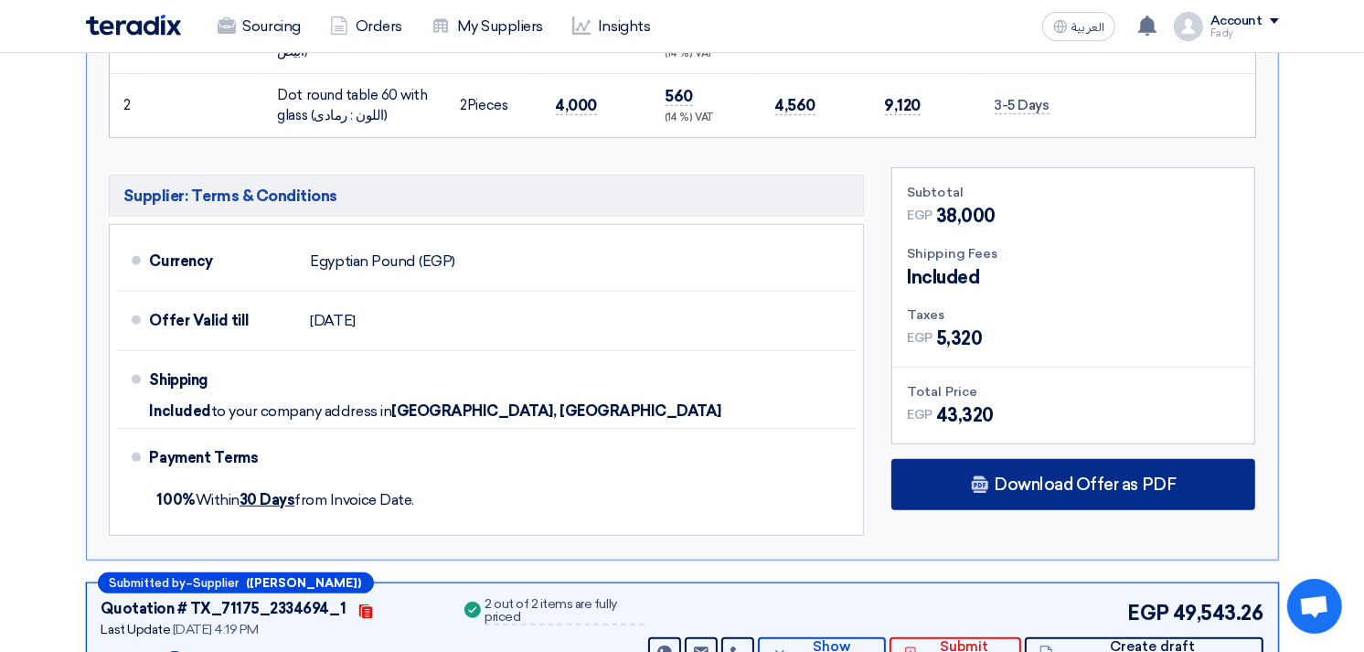
click at [1048, 476] on span "Download Offer as PDF" at bounding box center [1085, 484] width 182 height 16
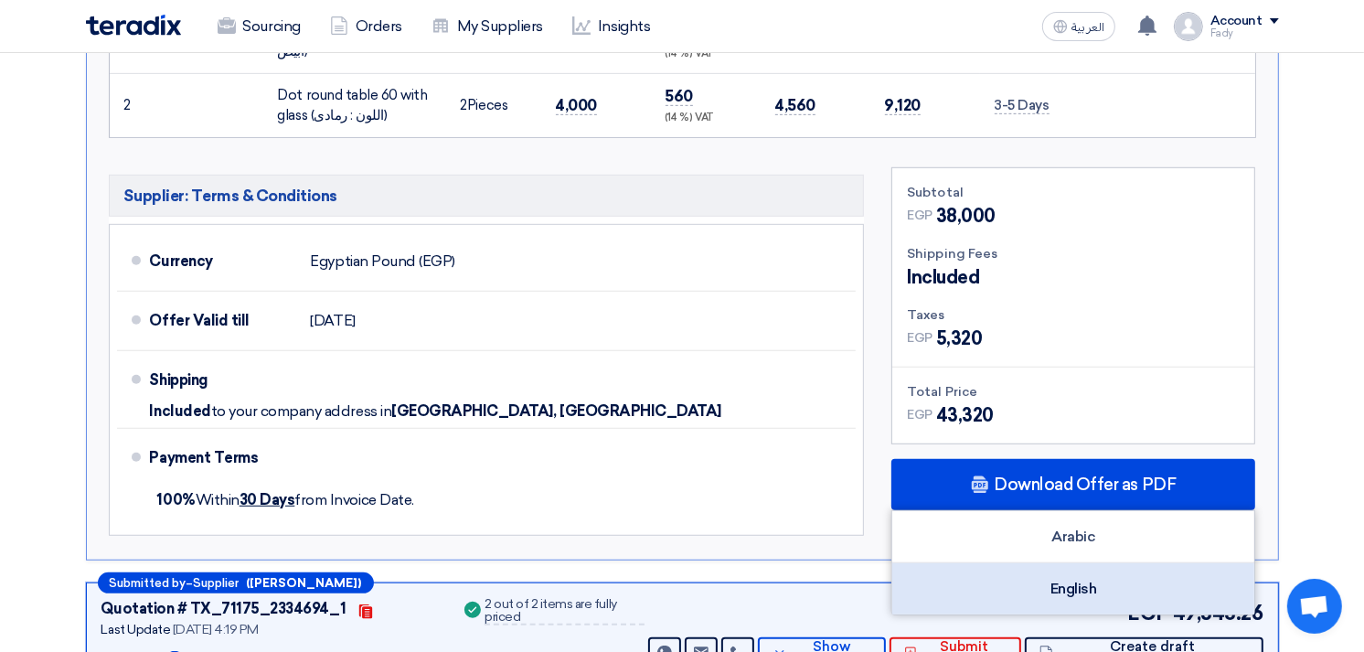
click at [1035, 572] on div "English" at bounding box center [1074, 588] width 362 height 51
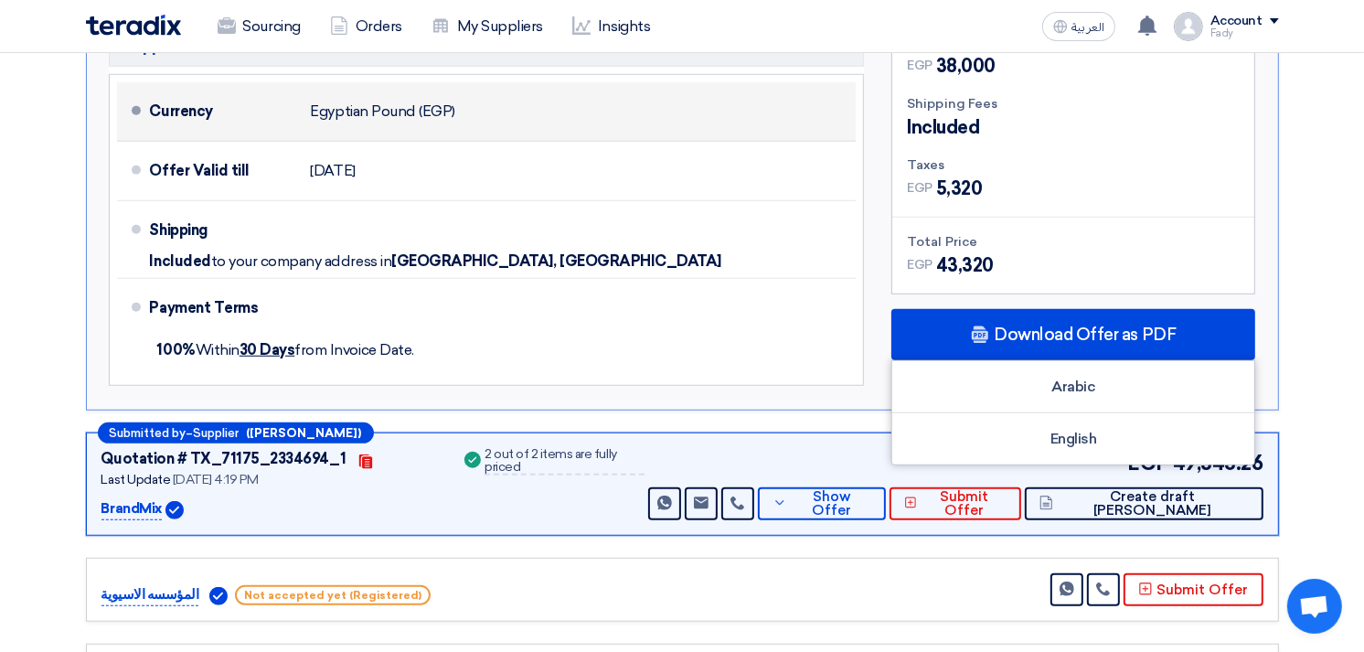
scroll to position [1321, 0]
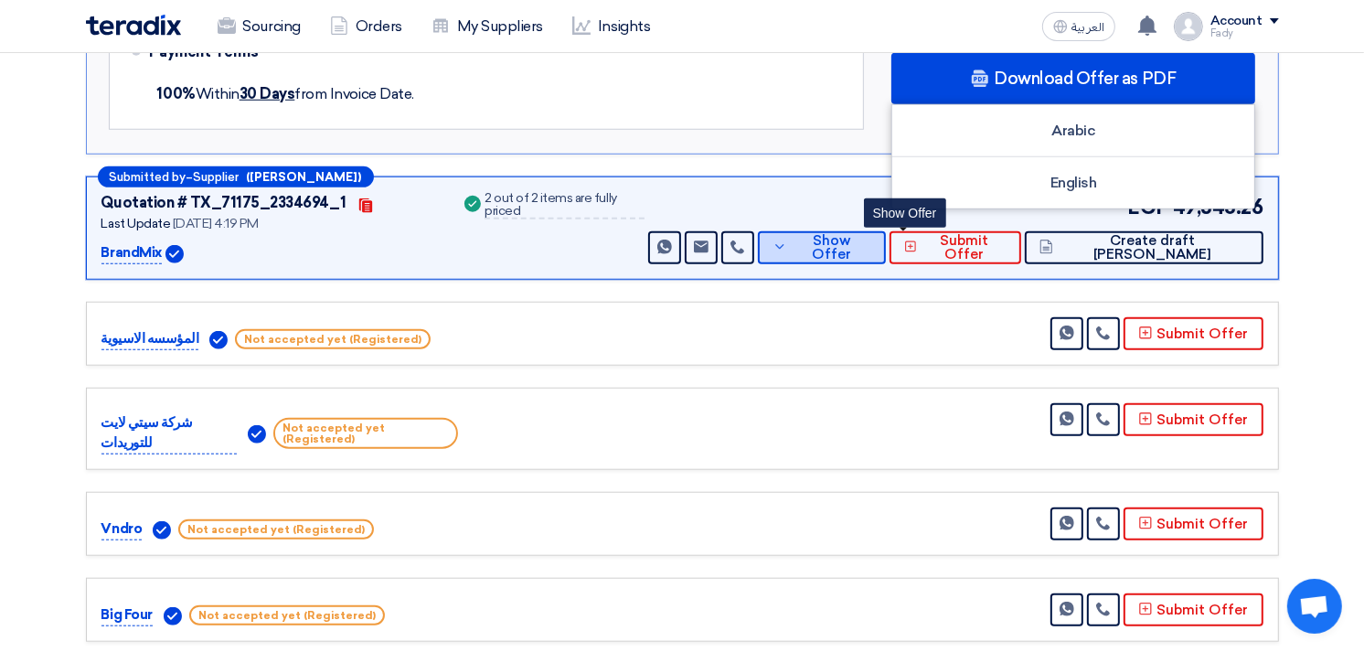
click at [872, 241] on span "Show Offer" at bounding box center [832, 247] width 80 height 27
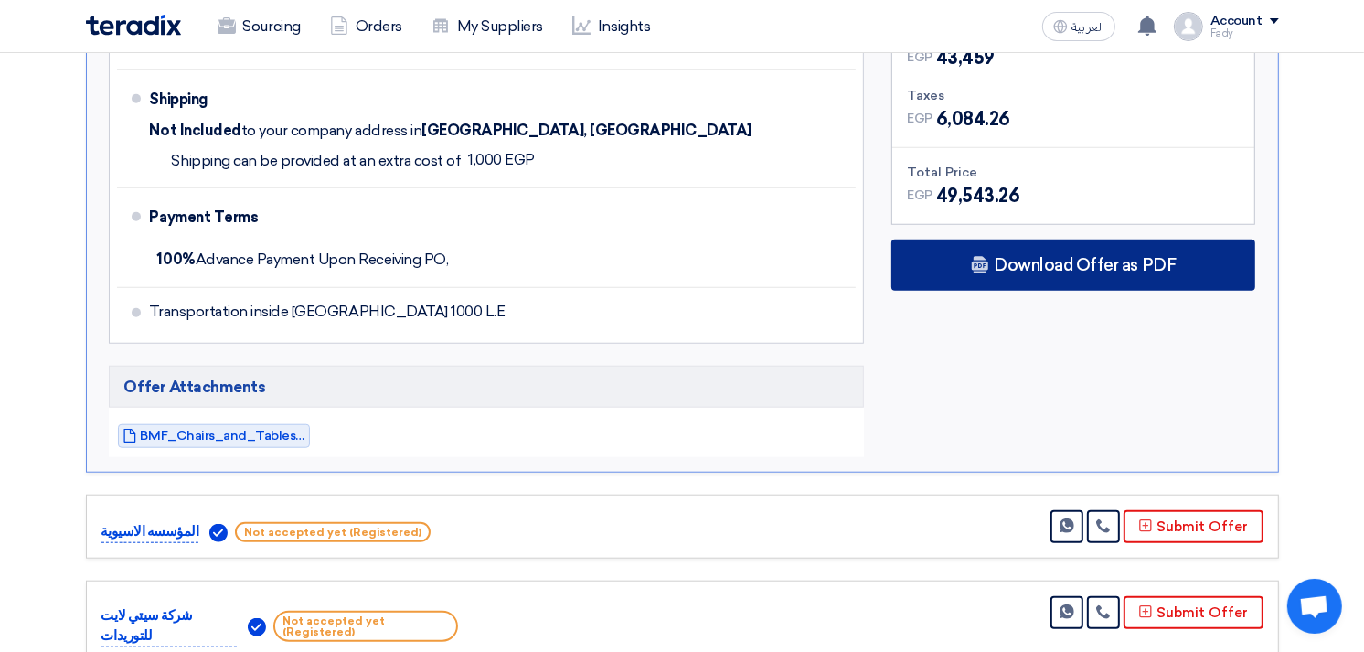
click at [1074, 263] on span "Download Offer as PDF" at bounding box center [1085, 265] width 182 height 16
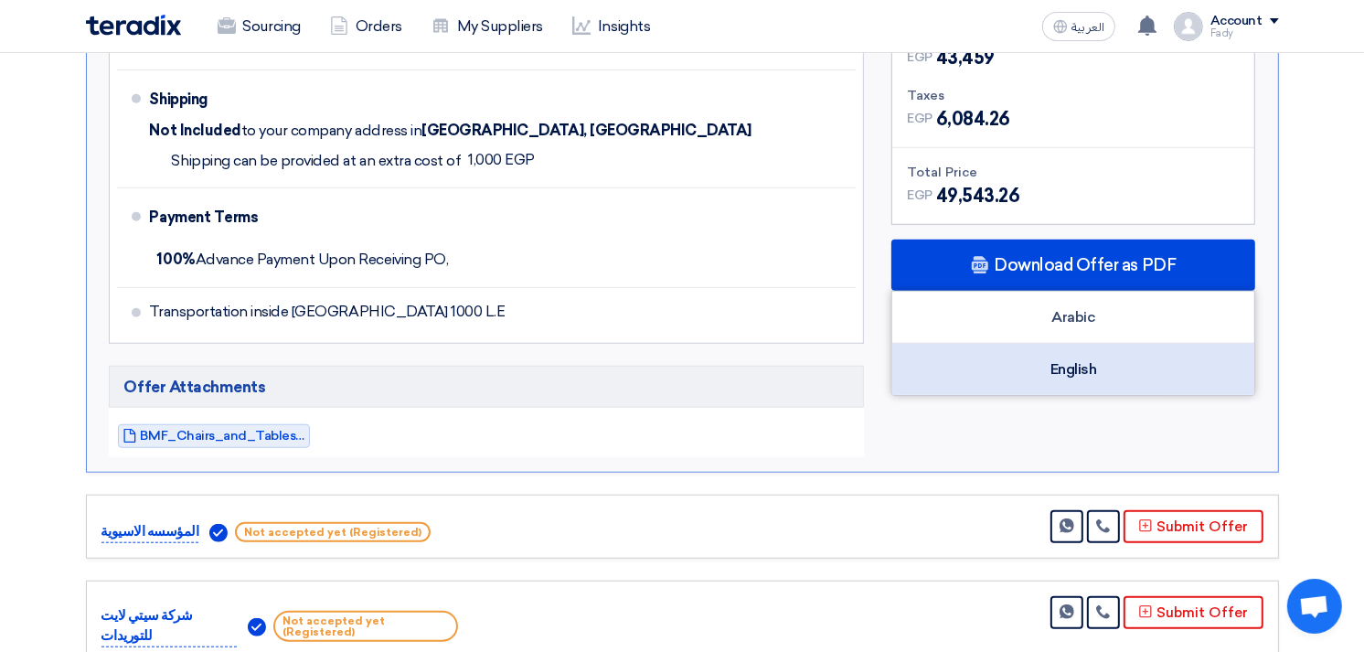
click at [1088, 368] on div "English" at bounding box center [1074, 369] width 362 height 51
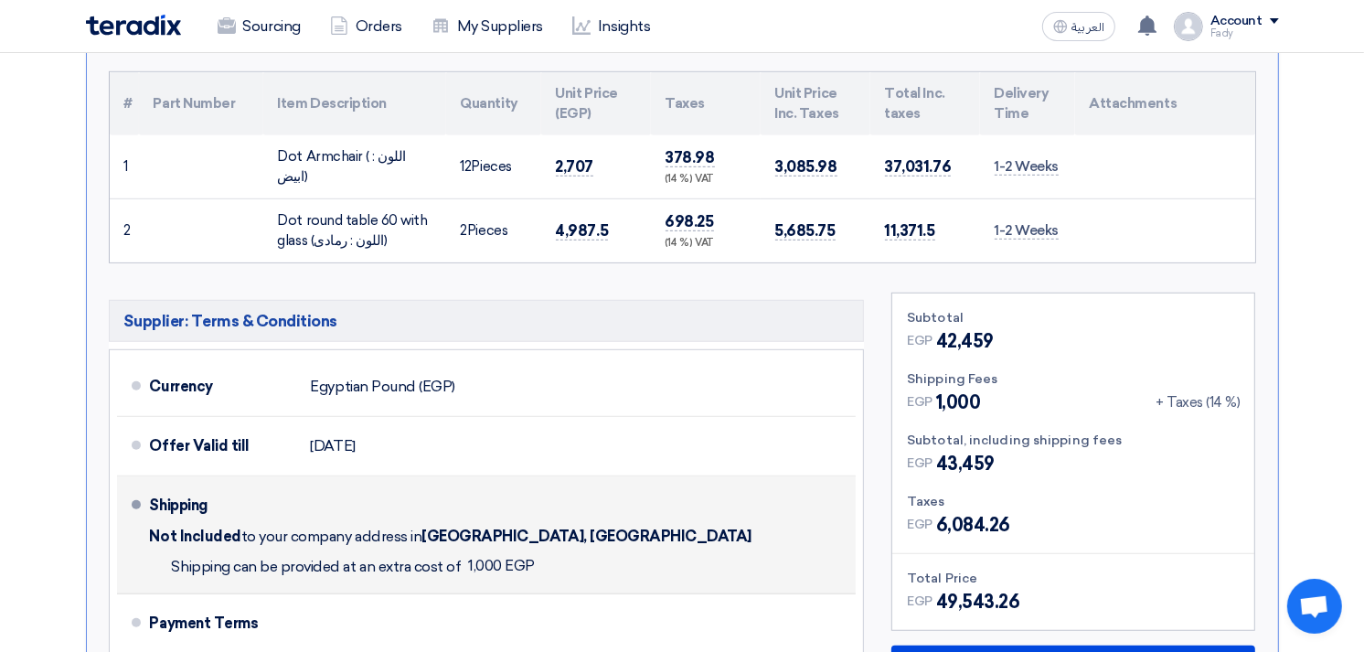
scroll to position [609, 0]
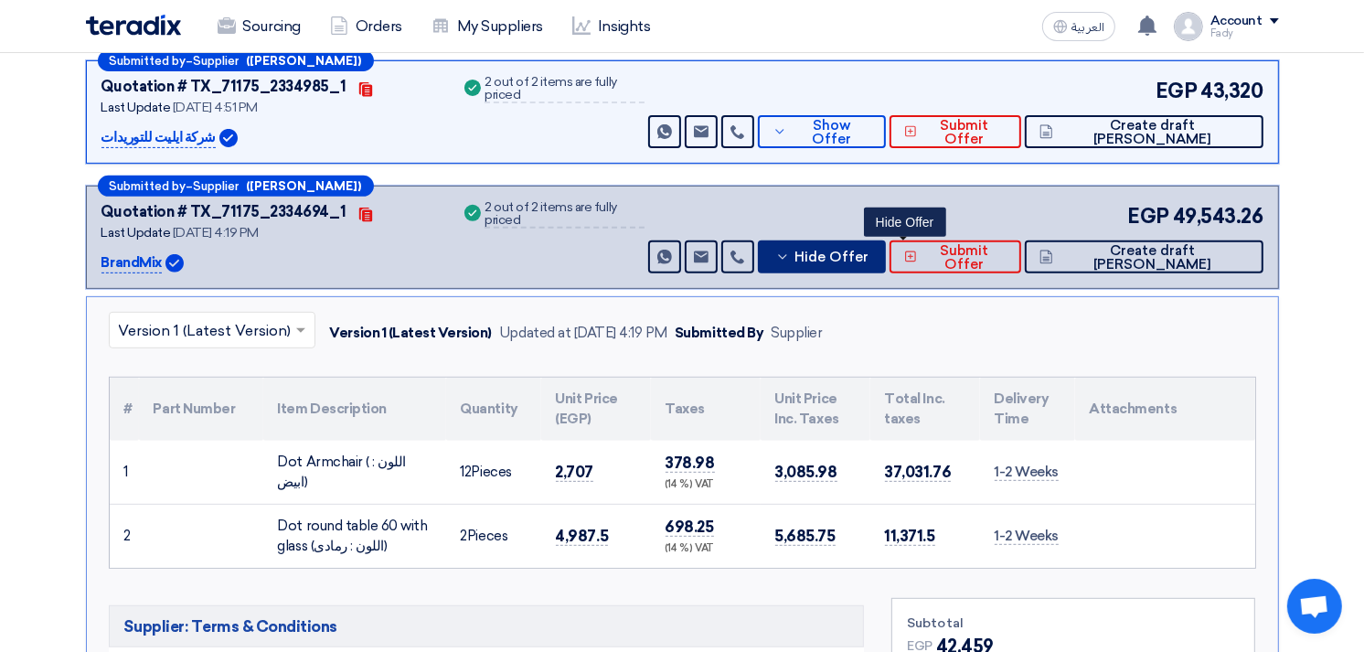
click at [869, 253] on span "Hide Offer" at bounding box center [832, 258] width 74 height 14
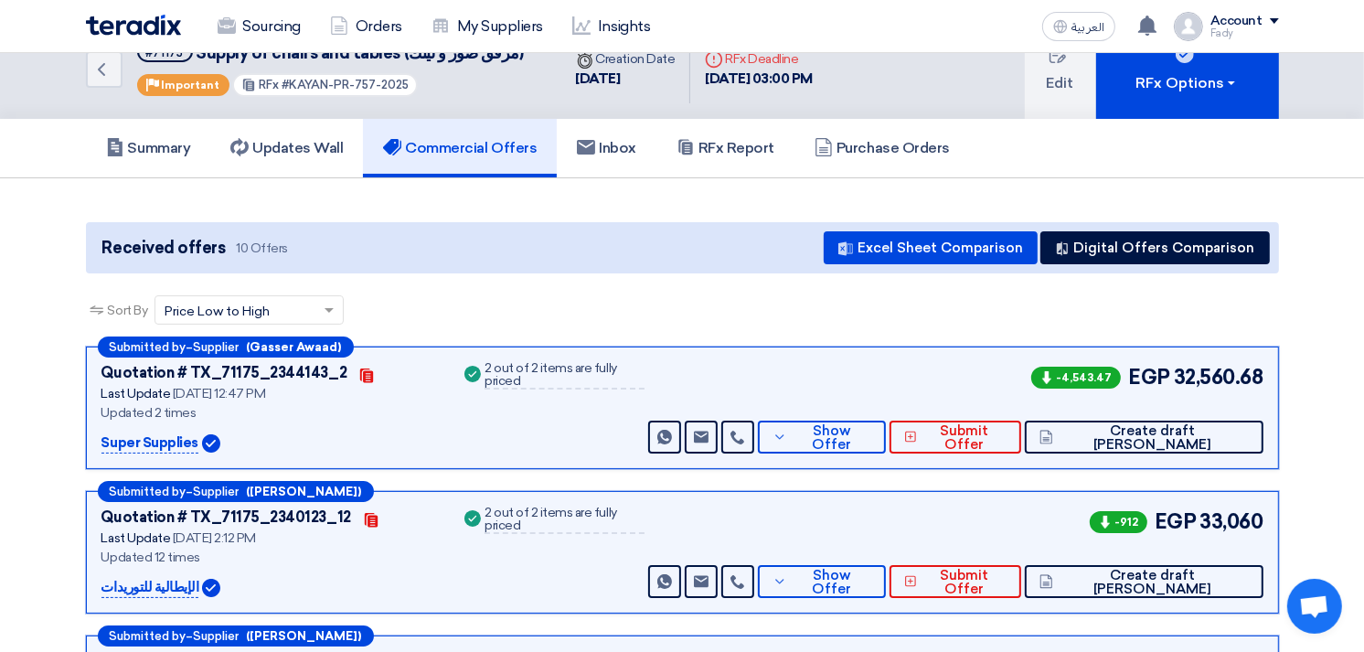
scroll to position [0, 0]
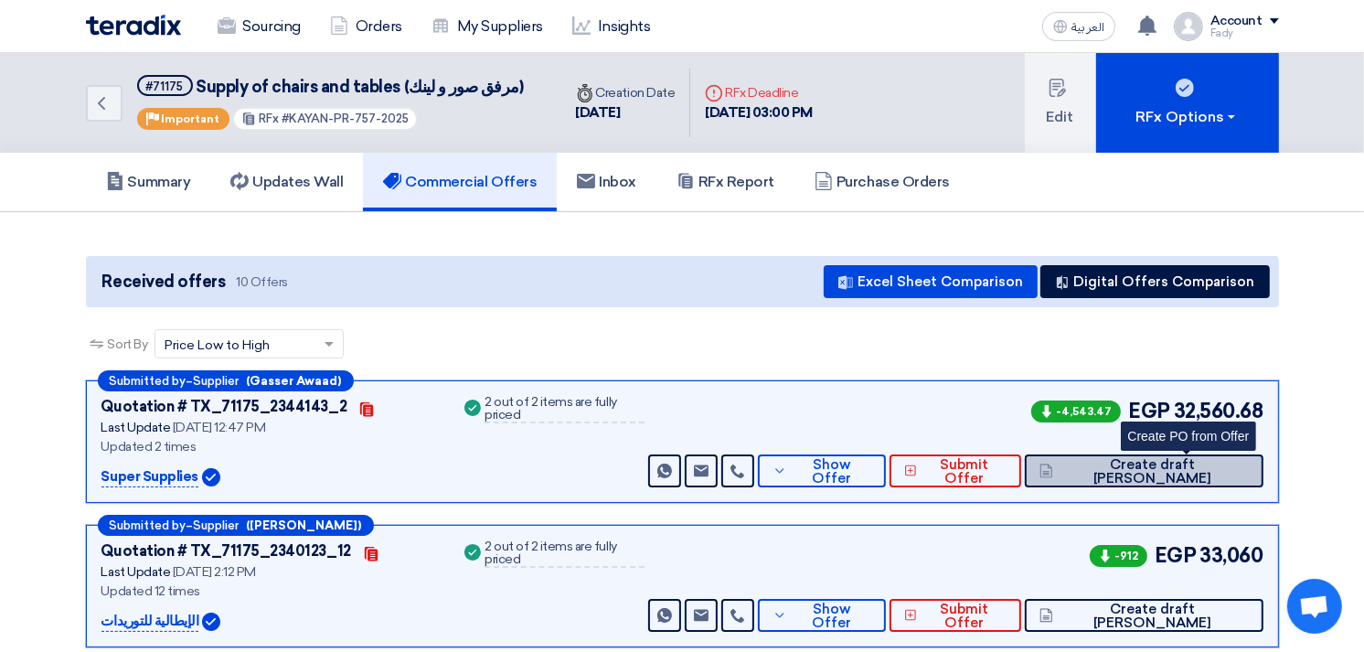
click at [1212, 469] on span "Create draft [PERSON_NAME]" at bounding box center [1153, 471] width 191 height 27
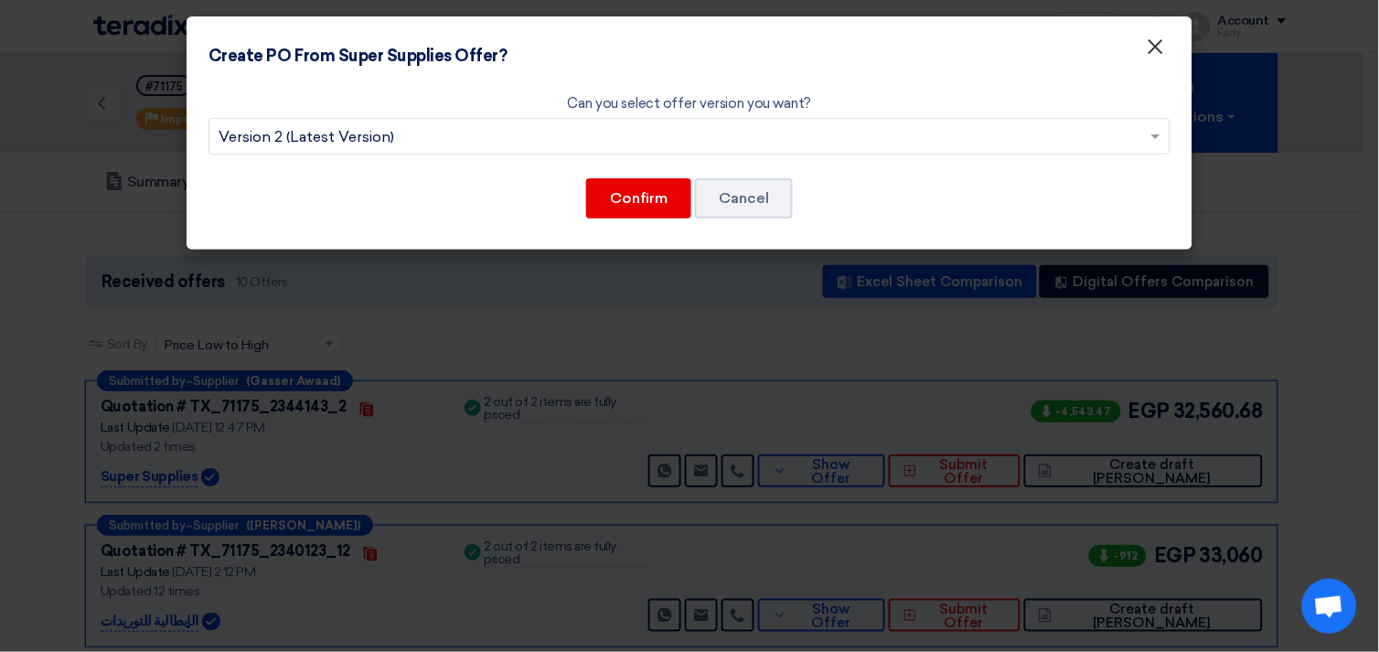
click at [1159, 46] on span "×" at bounding box center [1156, 51] width 18 height 37
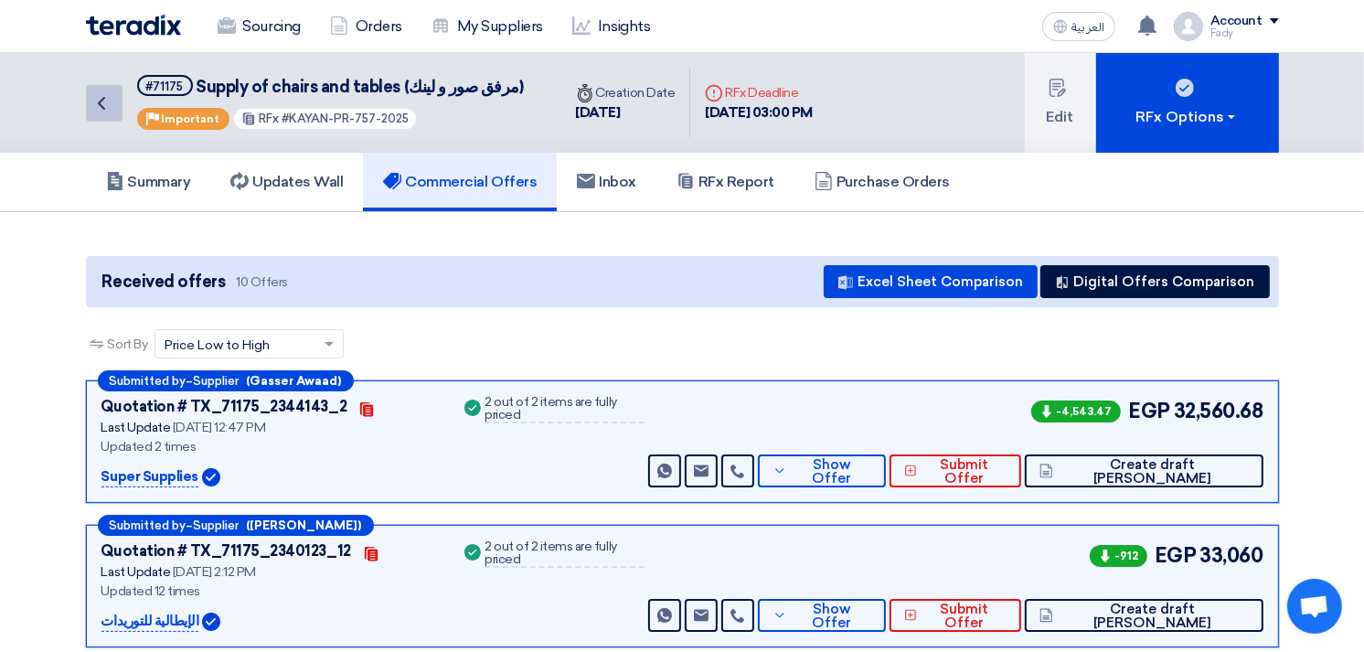
click at [105, 102] on icon "Back" at bounding box center [102, 103] width 22 height 22
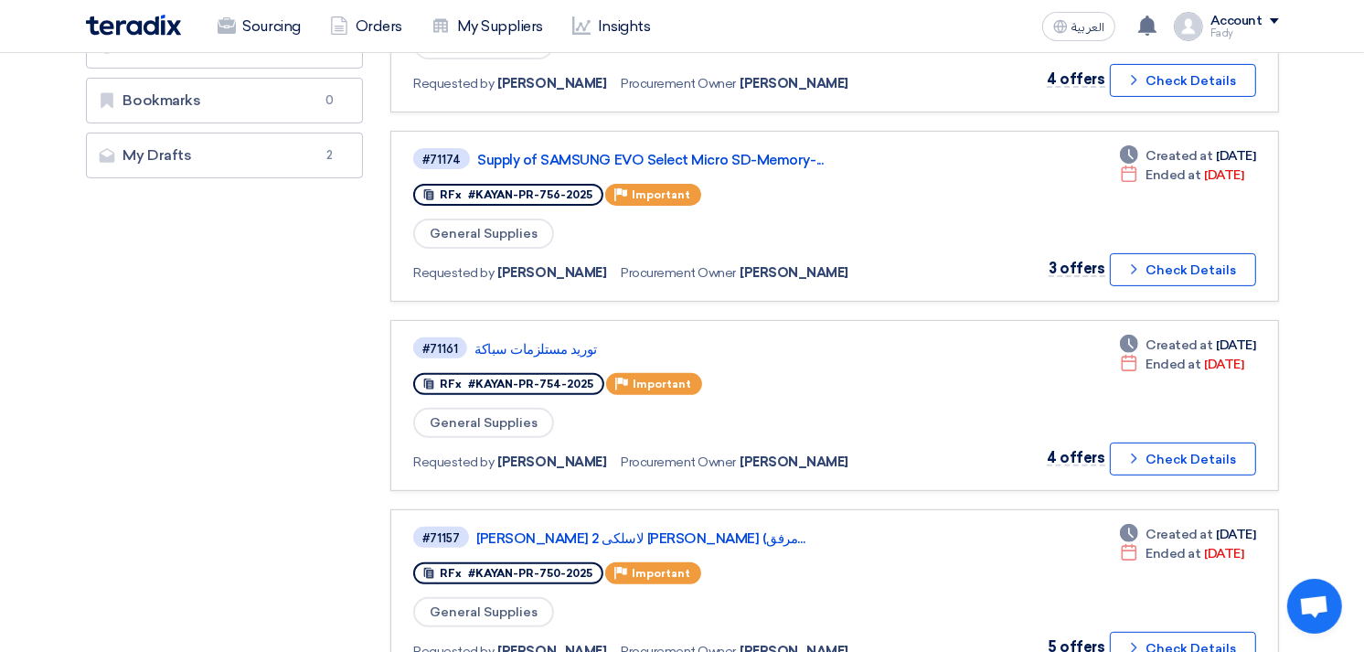
scroll to position [508, 0]
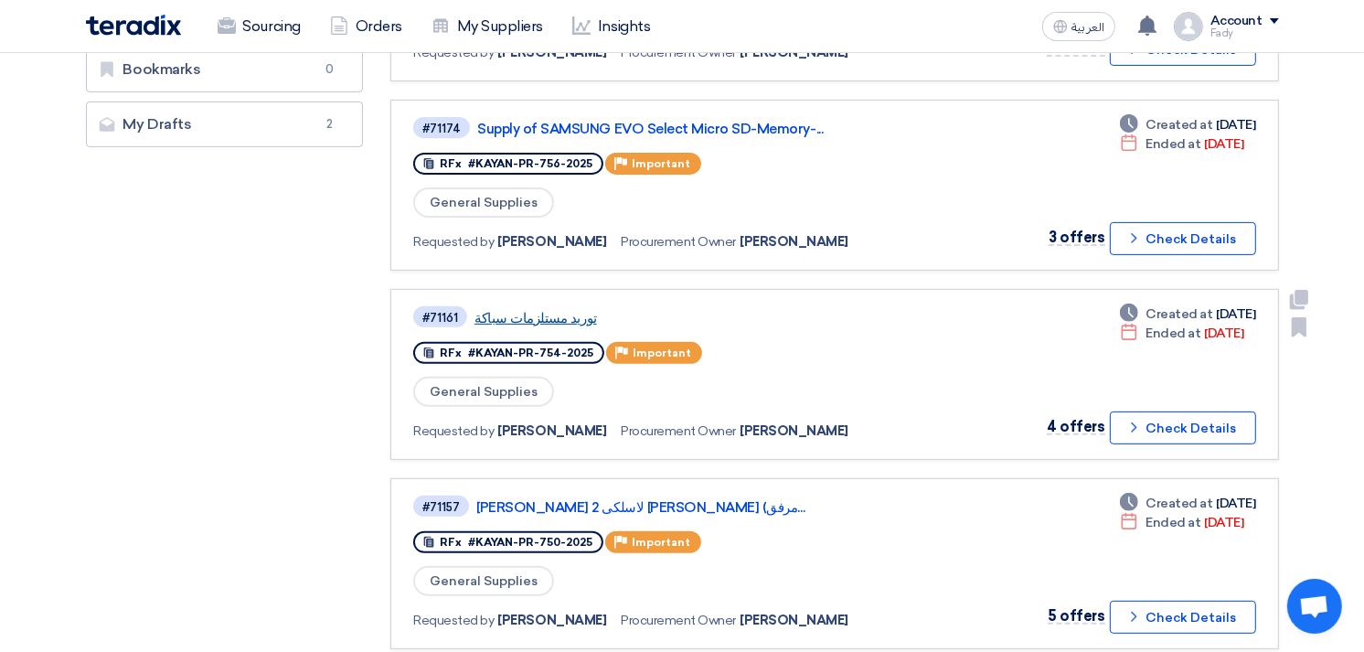
click at [519, 310] on link "توريد مستلزمات سباكة" at bounding box center [703, 318] width 457 height 16
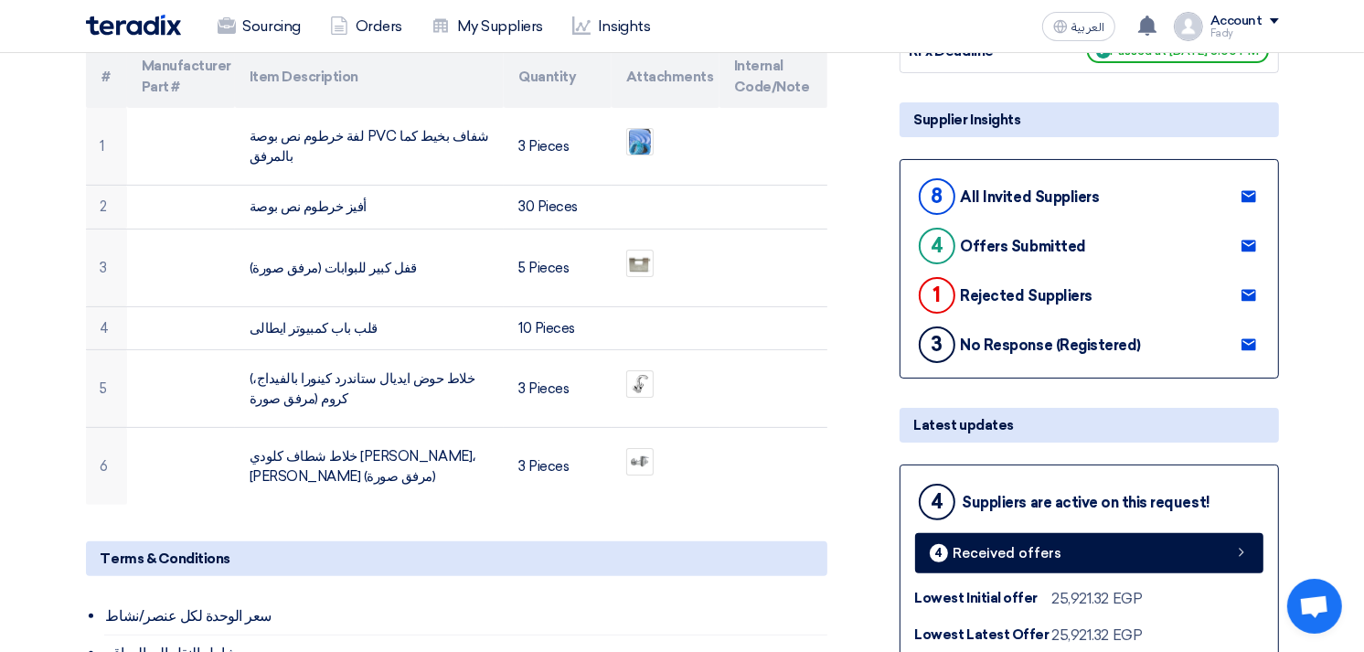
scroll to position [305, 0]
